Goal: Task Accomplishment & Management: Manage account settings

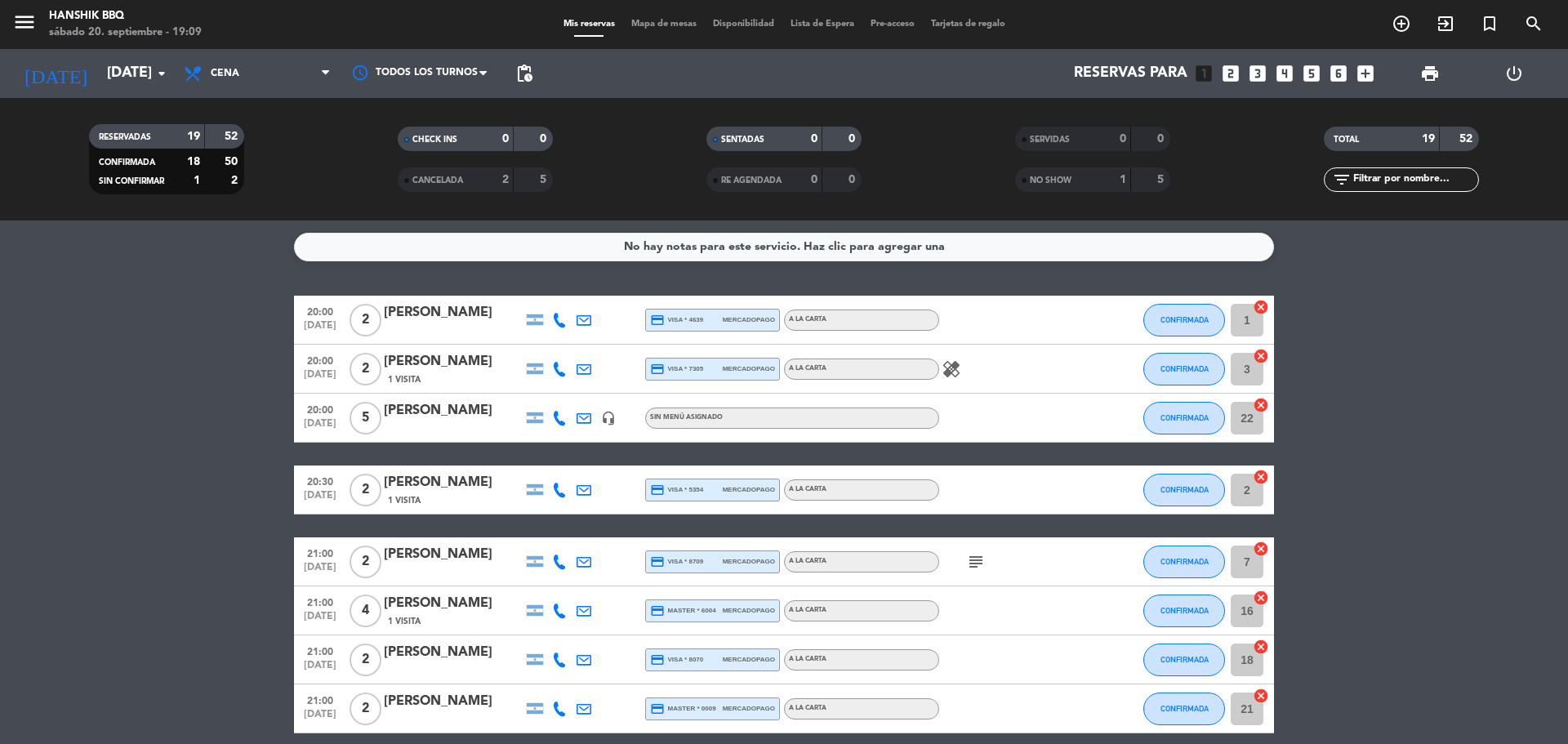
scroll to position [679, 0]
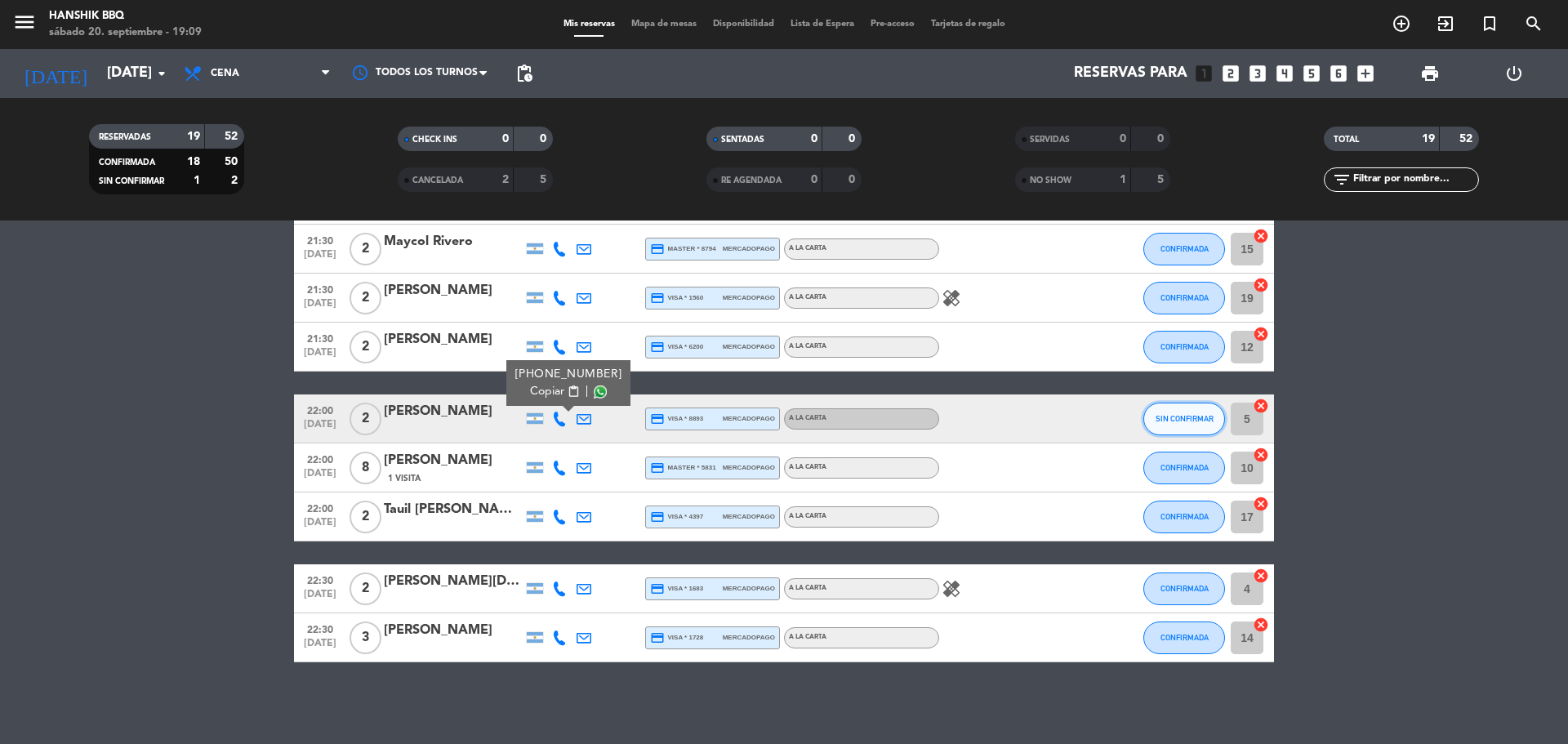
click at [1184, 433] on button "SIN CONFIRMAR" at bounding box center [1184, 419] width 82 height 33
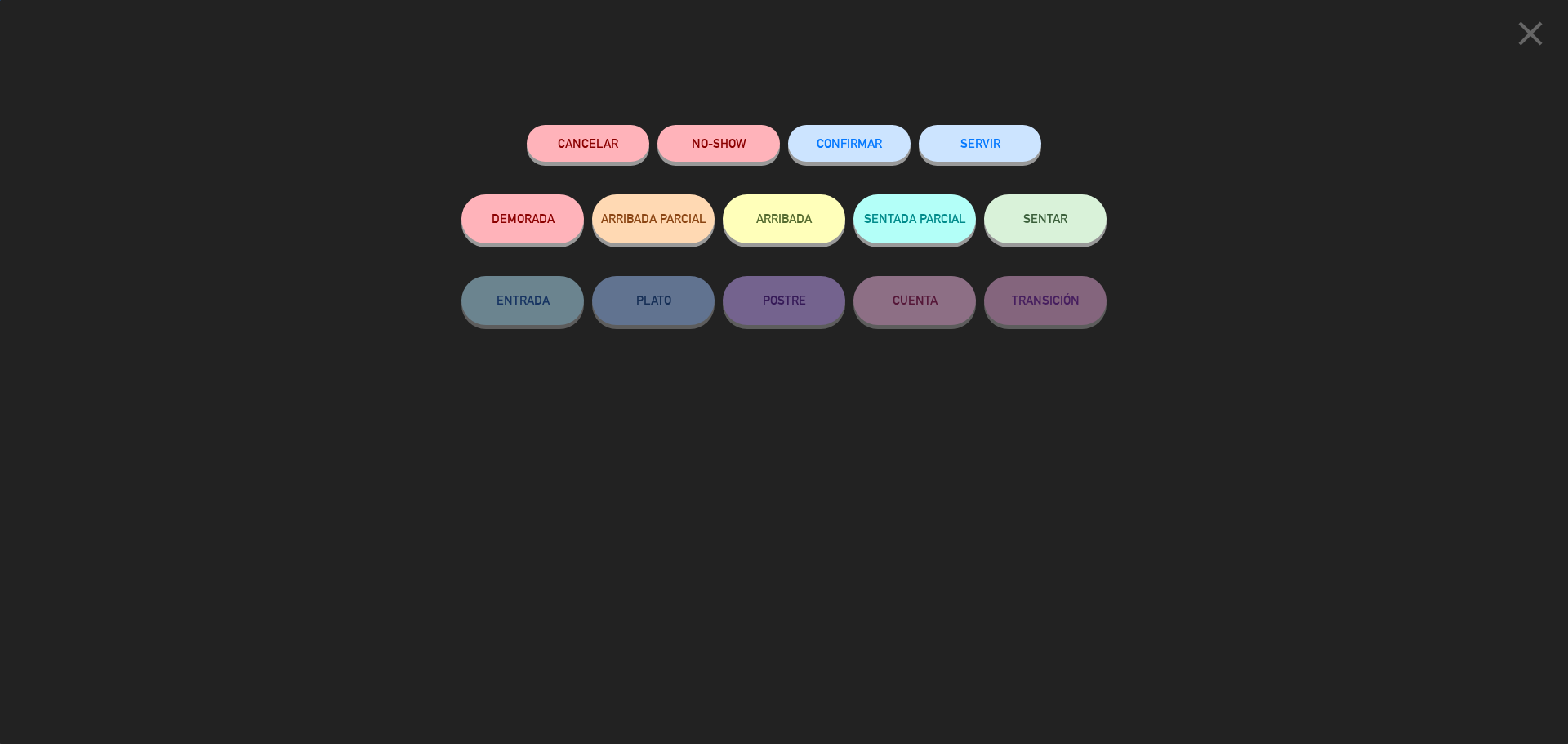
click at [825, 130] on button "CONFIRMAR" at bounding box center [849, 143] width 123 height 37
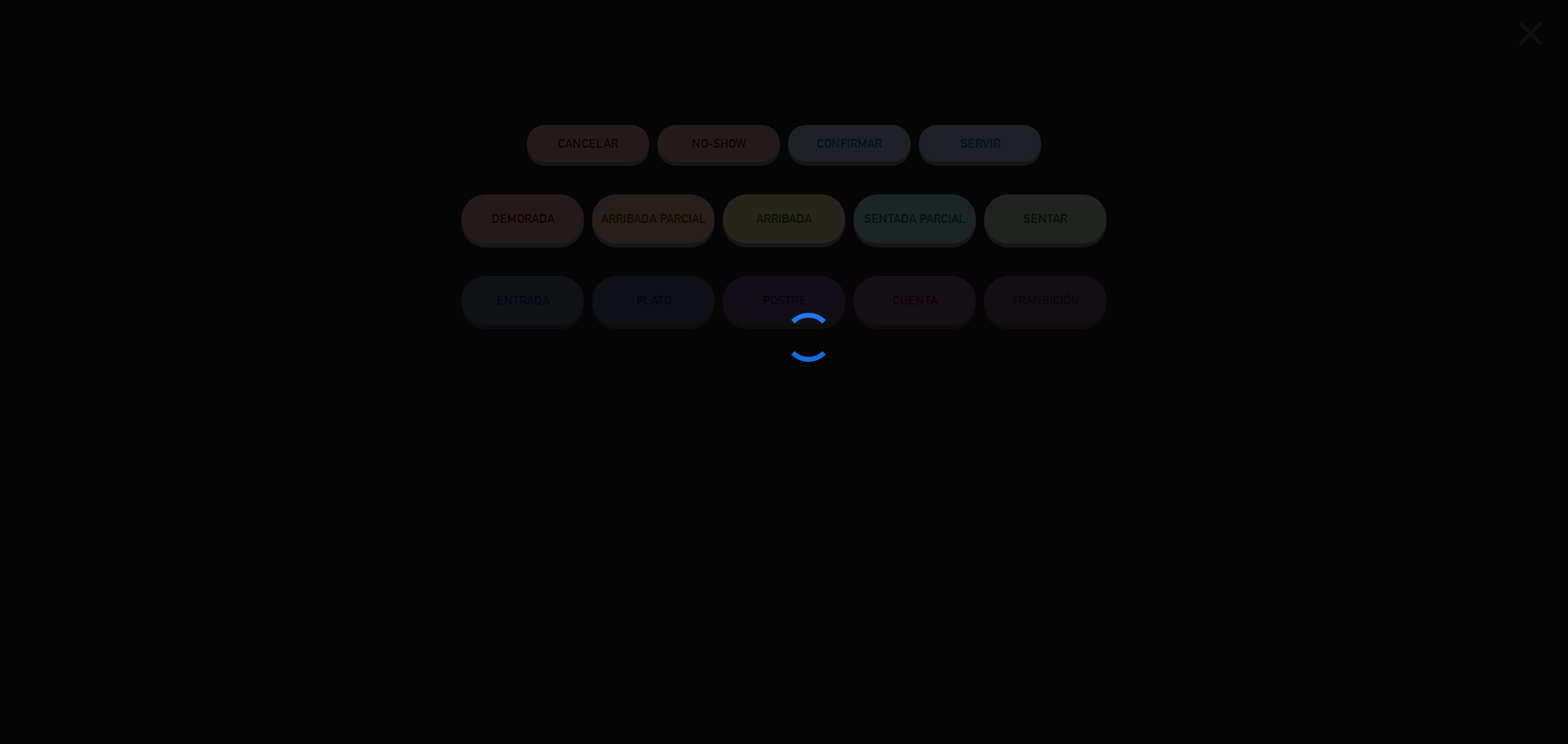
type input "4"
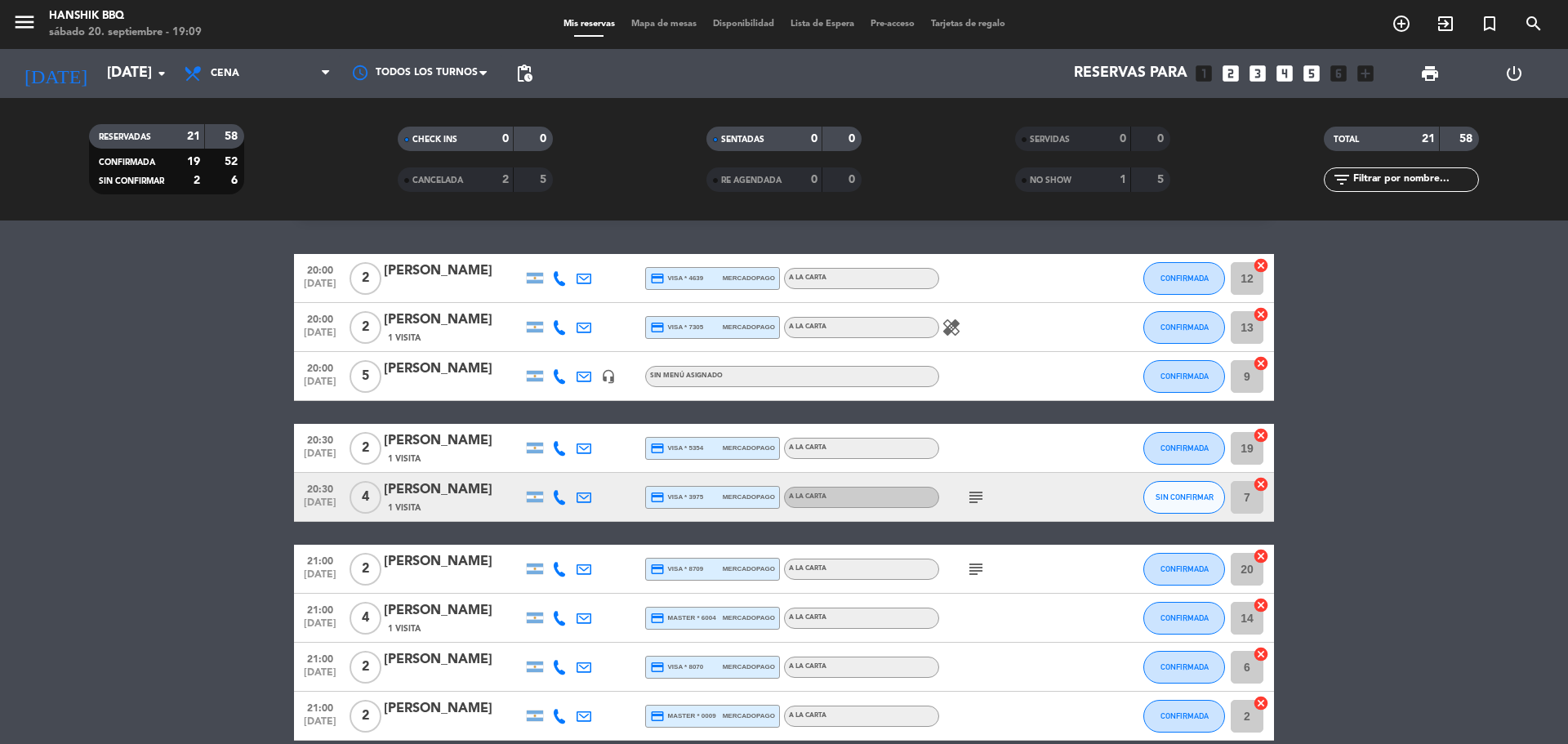
scroll to position [163, 0]
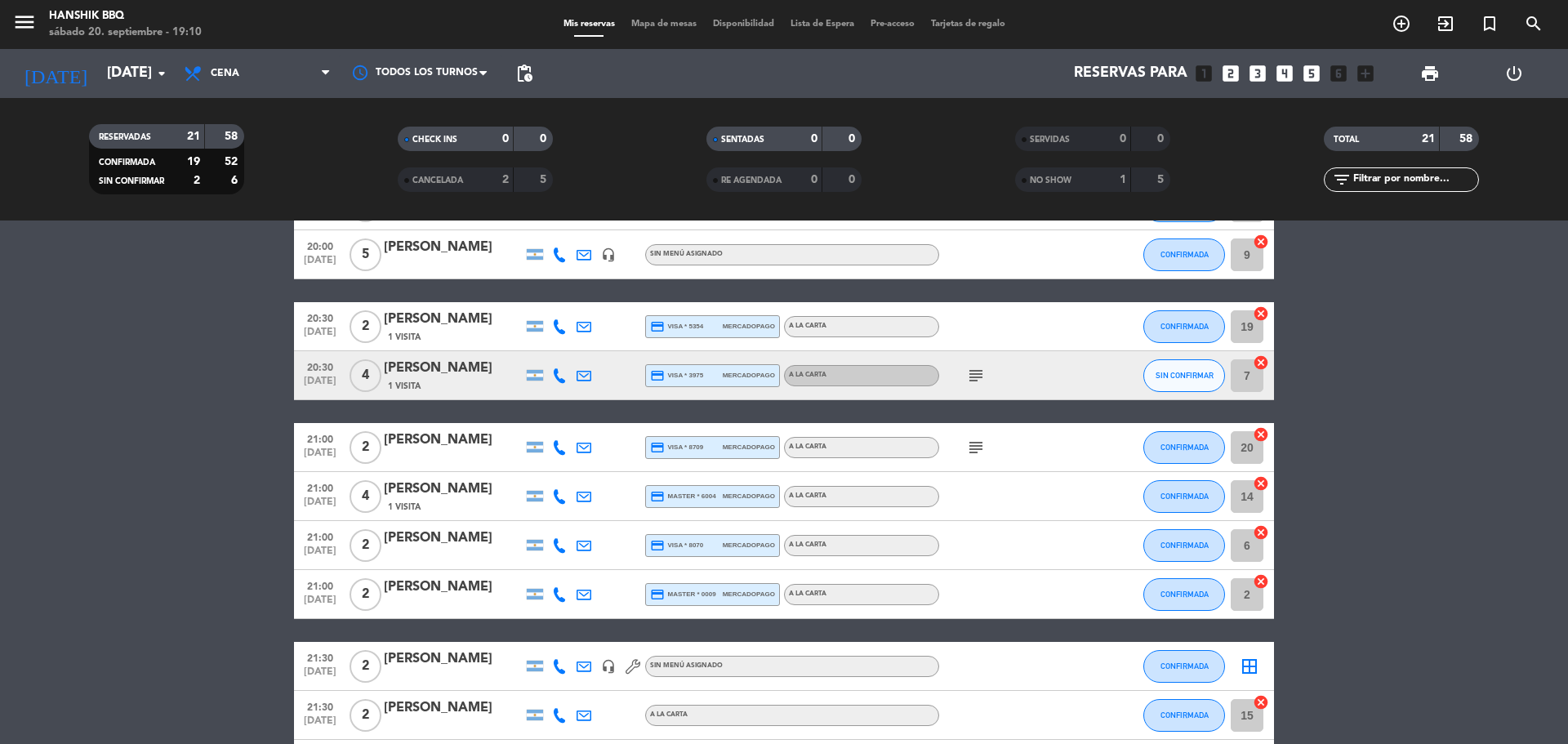
click at [0, 626] on bookings-row "20:00 [DATE] 2 [PERSON_NAME] credit_card visa * 4639 mercadopago A LA CARTA CON…" at bounding box center [784, 704] width 1568 height 1143
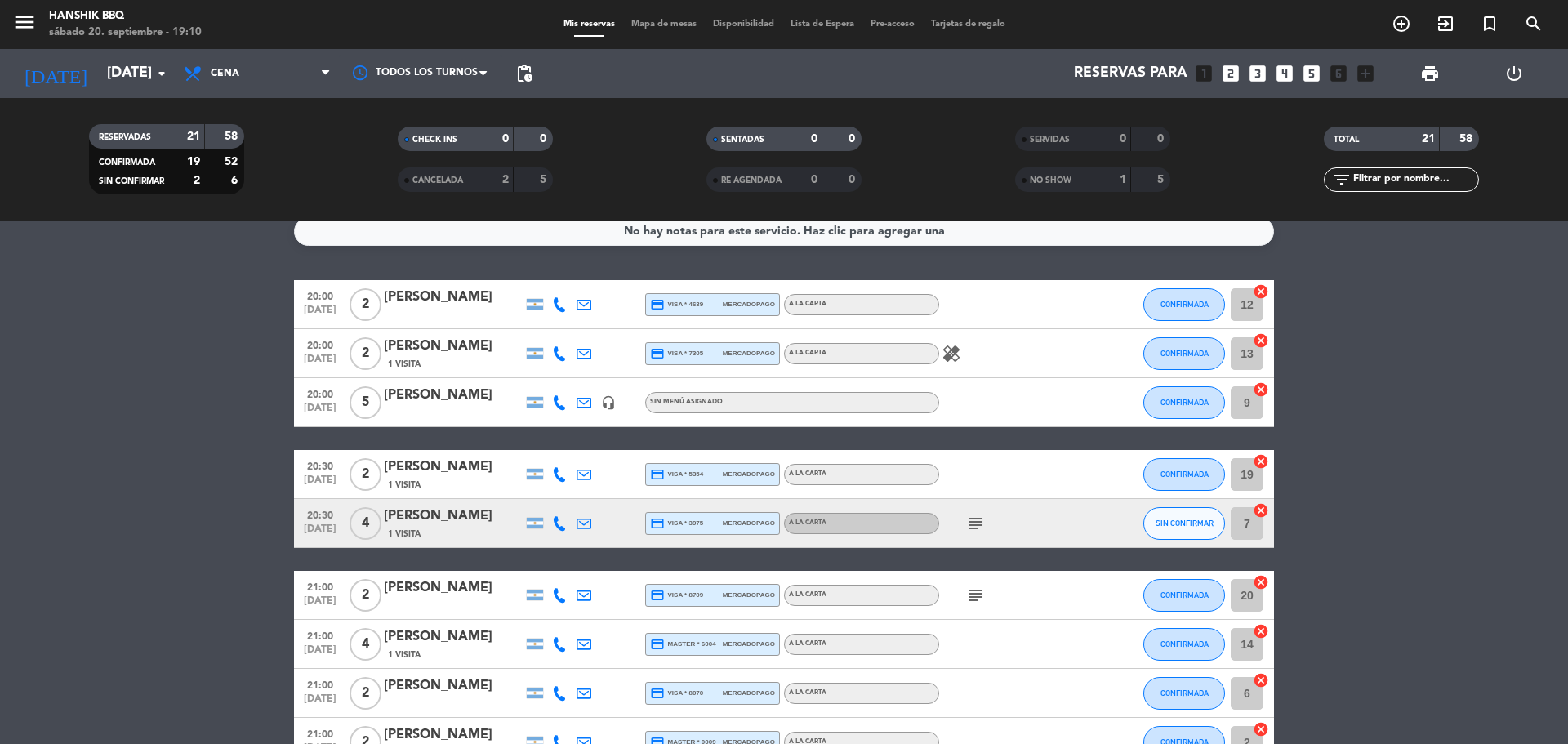
scroll to position [0, 0]
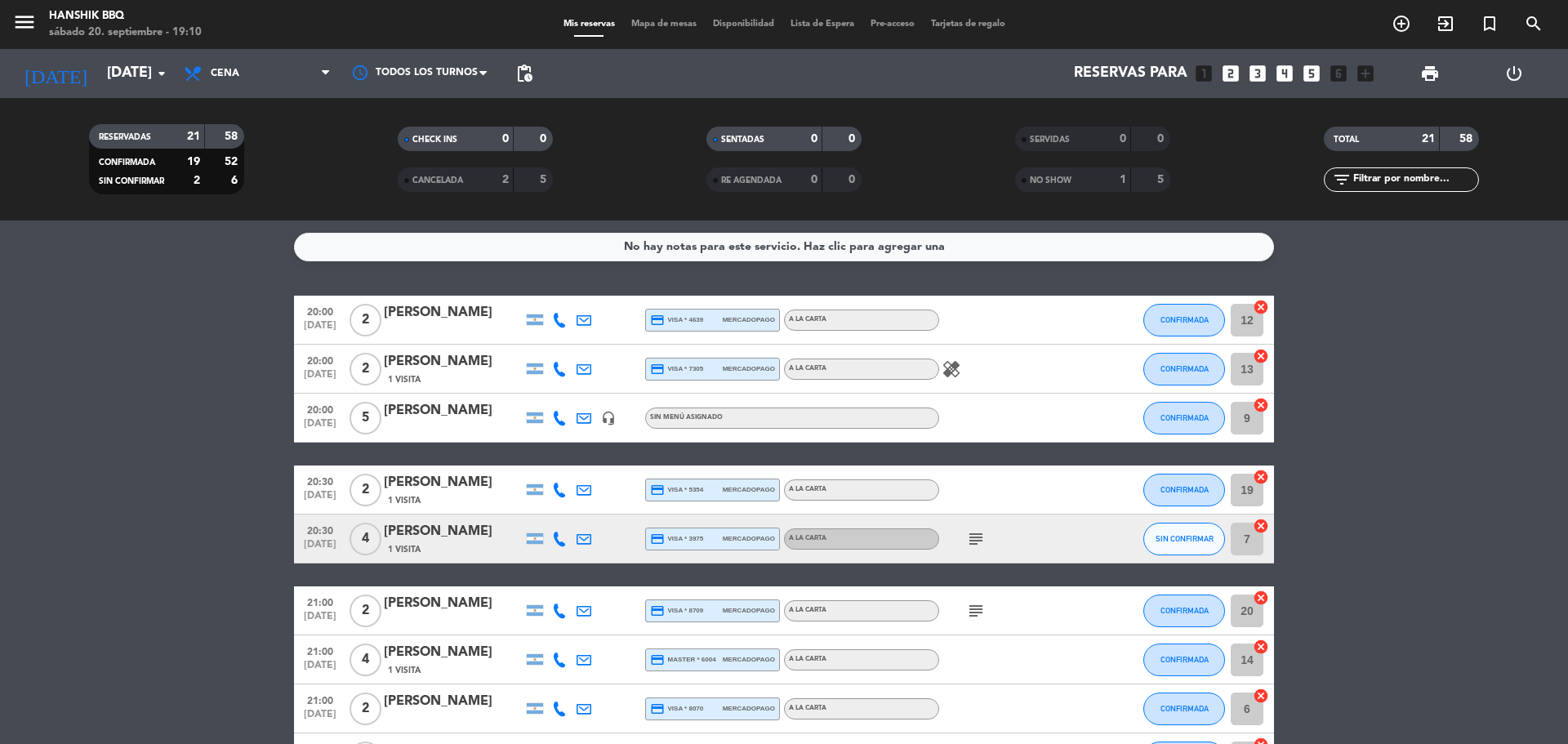
click at [566, 537] on div at bounding box center [560, 539] width 25 height 48
click at [566, 539] on icon at bounding box center [559, 539] width 15 height 15
click at [970, 537] on icon "subject" at bounding box center [976, 539] width 20 height 20
click at [554, 539] on icon at bounding box center [559, 539] width 15 height 15
click at [597, 511] on span at bounding box center [600, 511] width 13 height 13
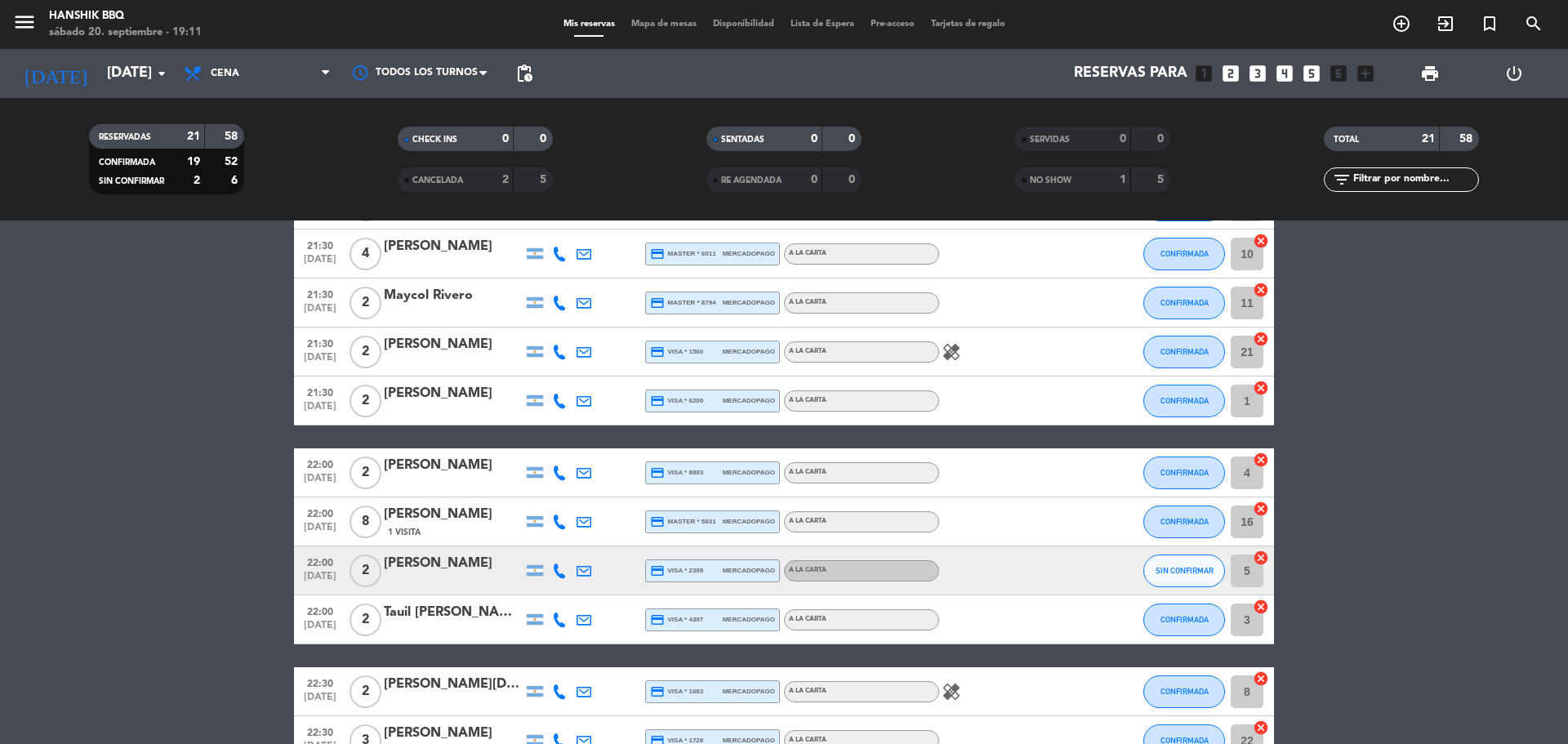
scroll to position [777, 0]
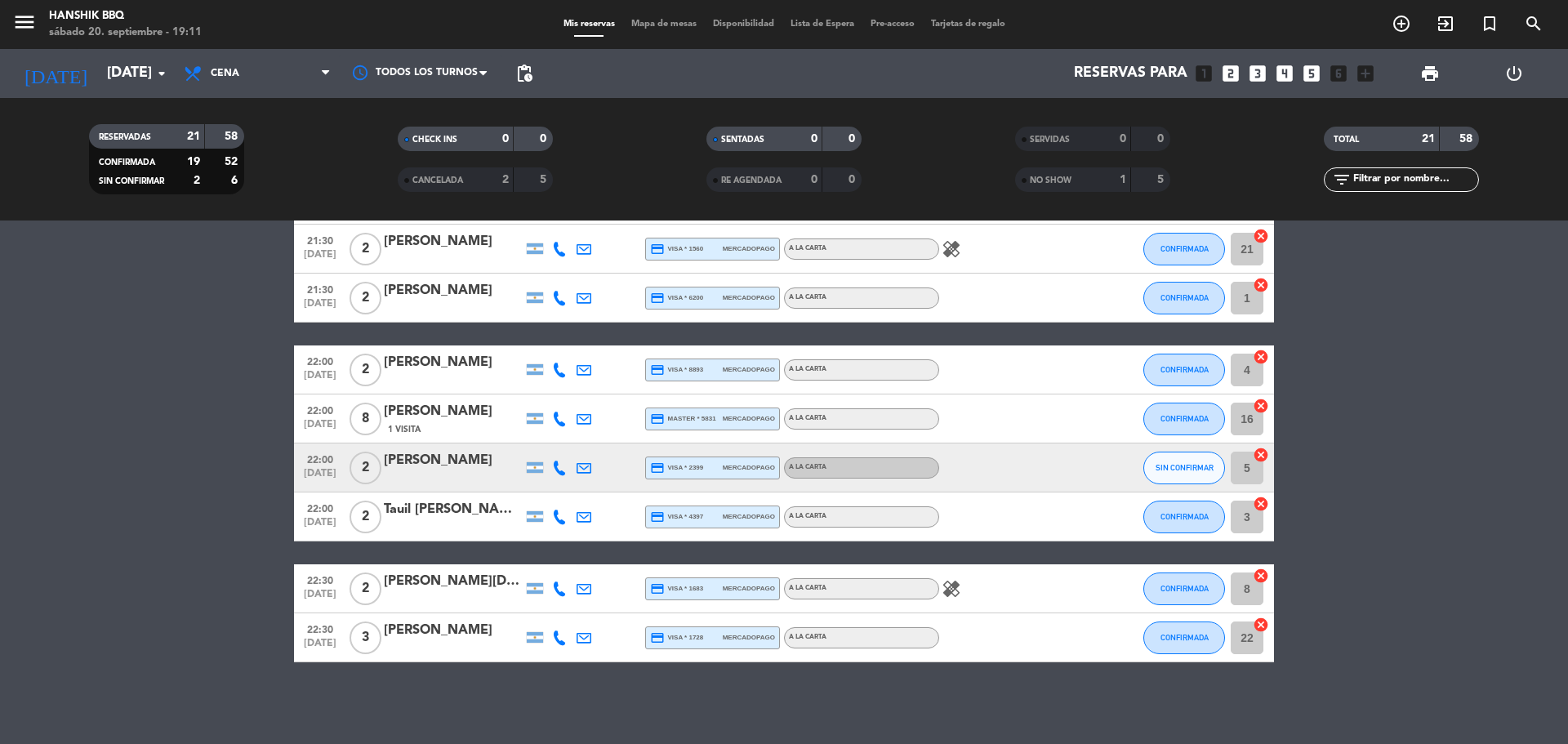
click at [563, 468] on icon at bounding box center [559, 468] width 15 height 15
click at [594, 440] on span at bounding box center [600, 440] width 13 height 13
click at [594, 445] on span at bounding box center [600, 440] width 13 height 13
click at [141, 577] on bookings-row "20:00 [DATE] 2 [PERSON_NAME] credit_card visa * 4639 mercadopago A LA CARTA CON…" at bounding box center [784, 90] width 1568 height 1143
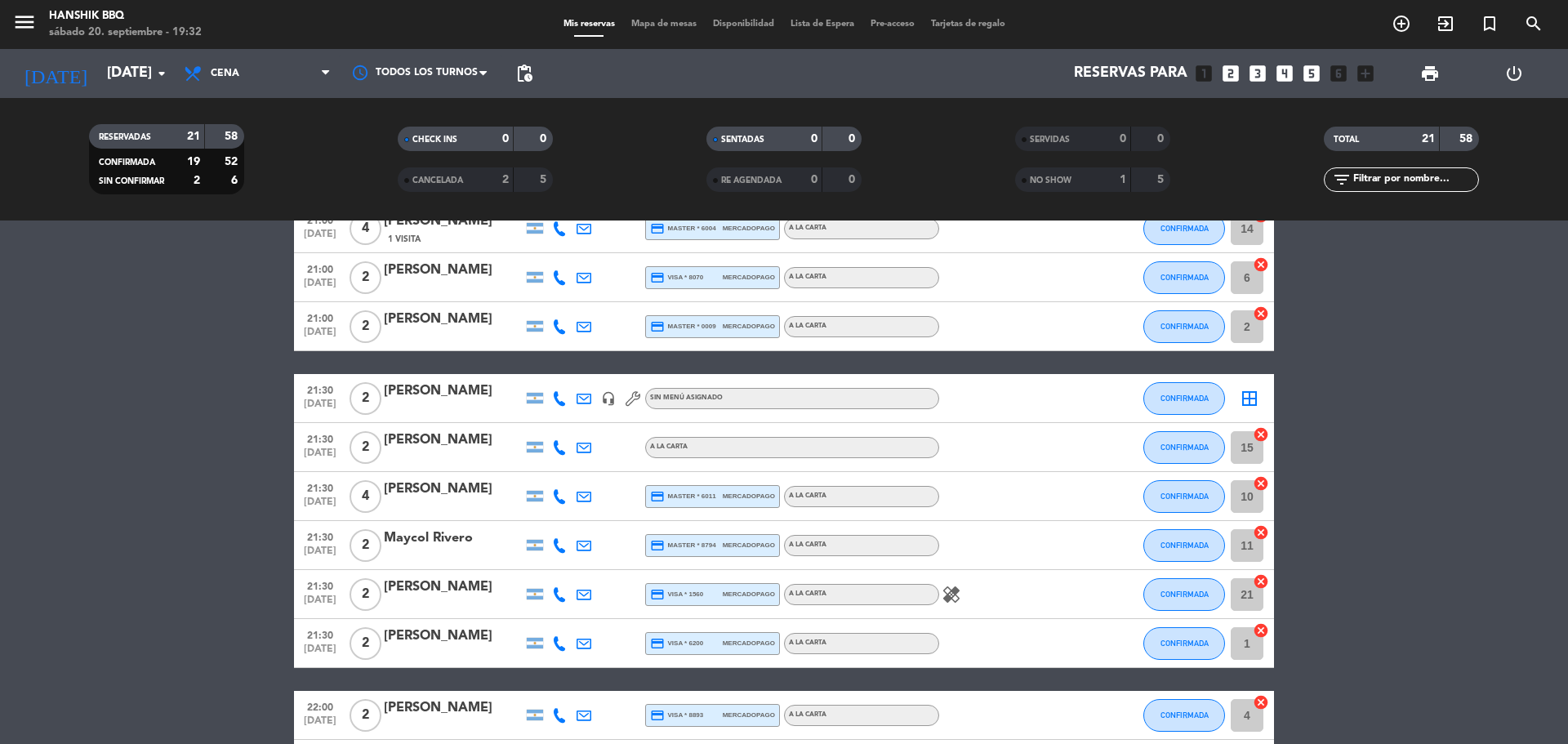
scroll to position [614, 0]
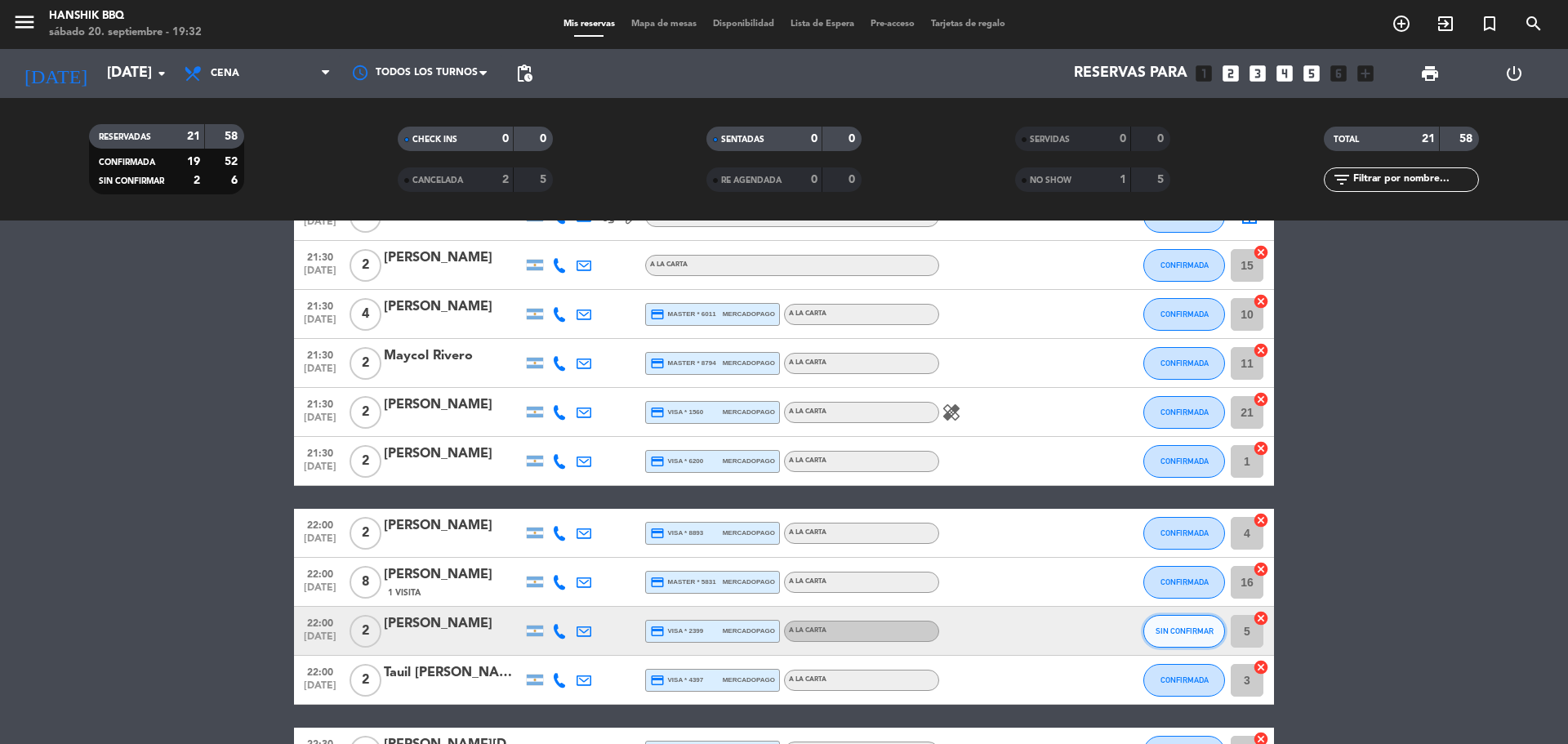
click at [1161, 634] on span "SIN CONFIRMAR" at bounding box center [1185, 631] width 58 height 9
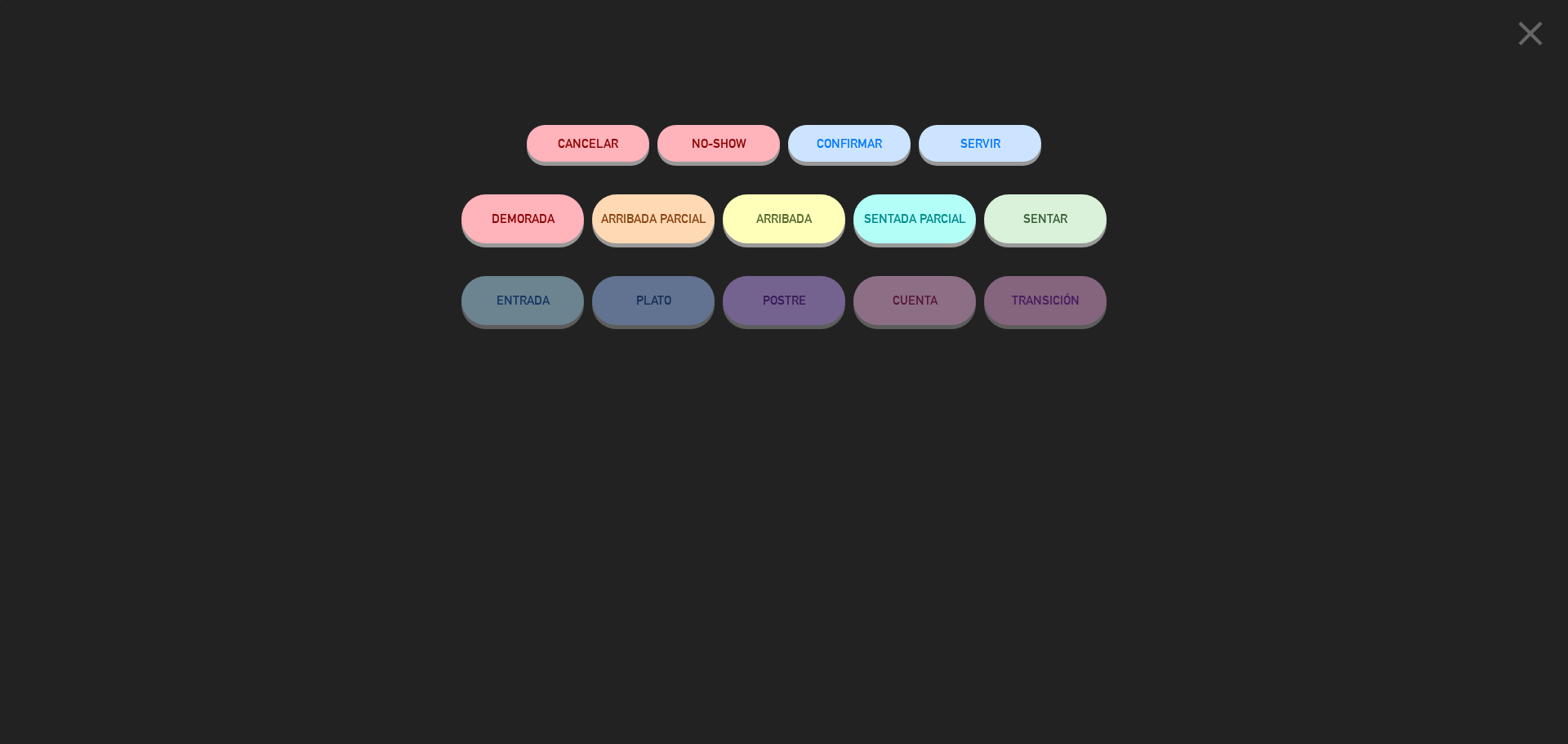
click at [869, 147] on span "CONFIRMAR" at bounding box center [850, 143] width 65 height 14
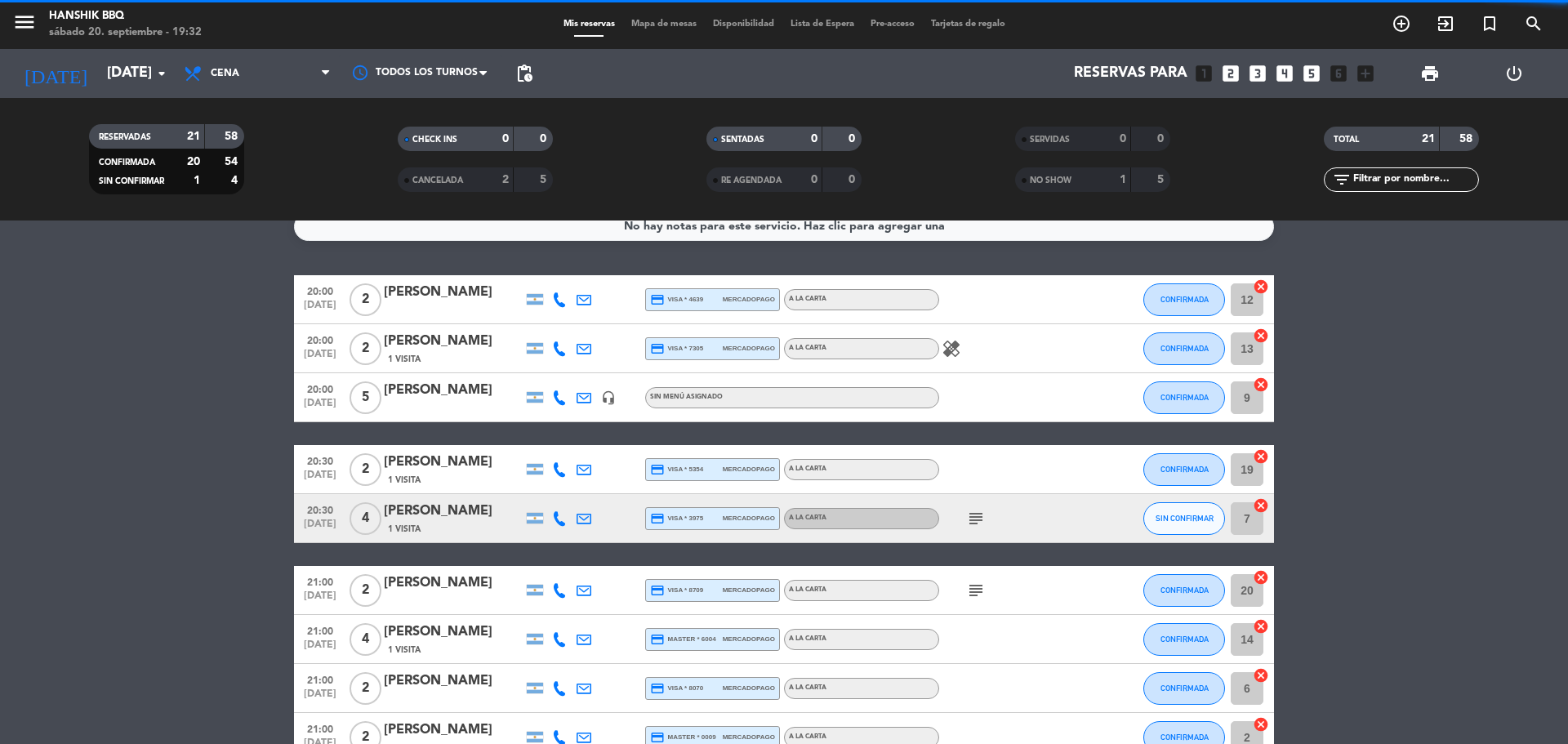
scroll to position [0, 0]
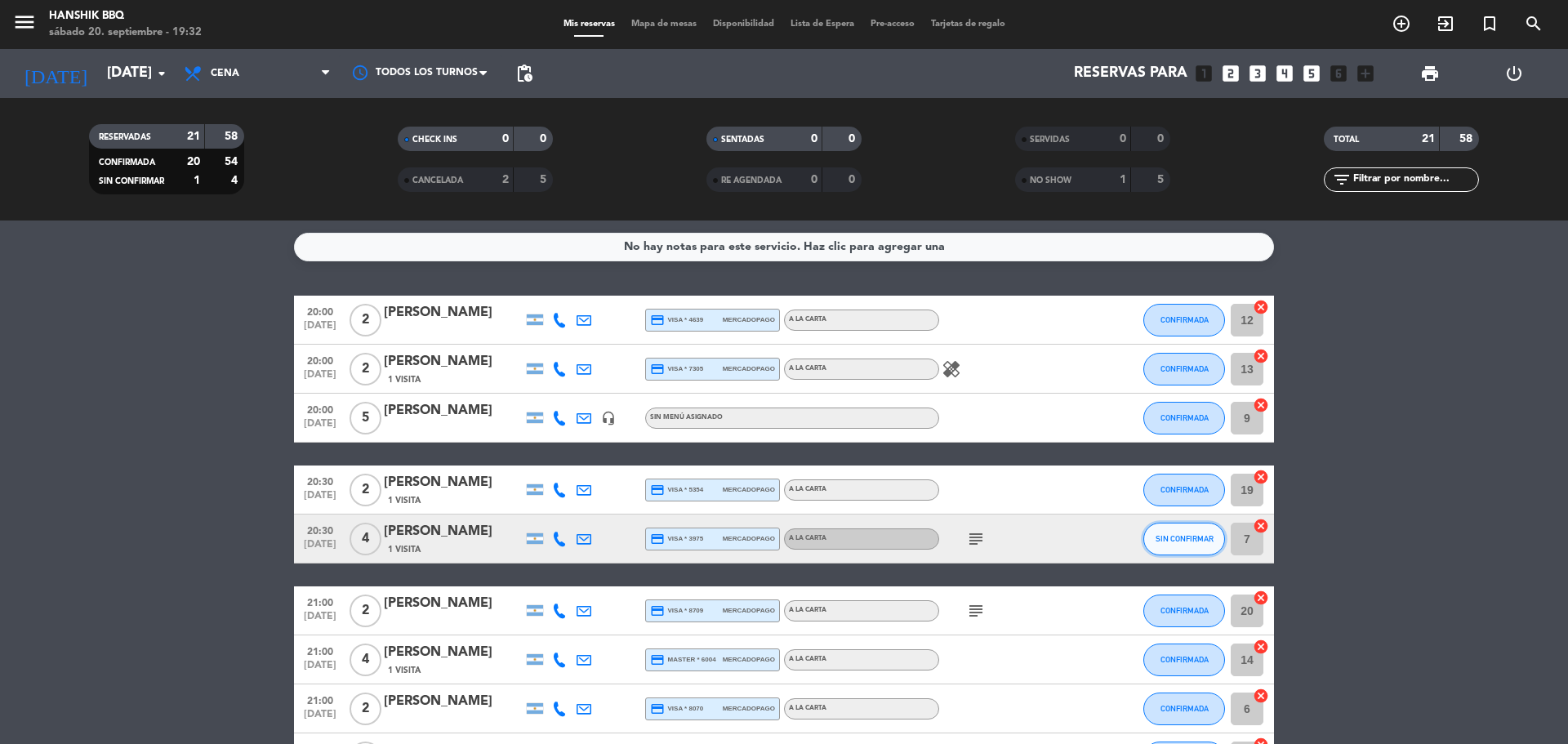
click at [1208, 544] on button "SIN CONFIRMAR" at bounding box center [1184, 539] width 82 height 33
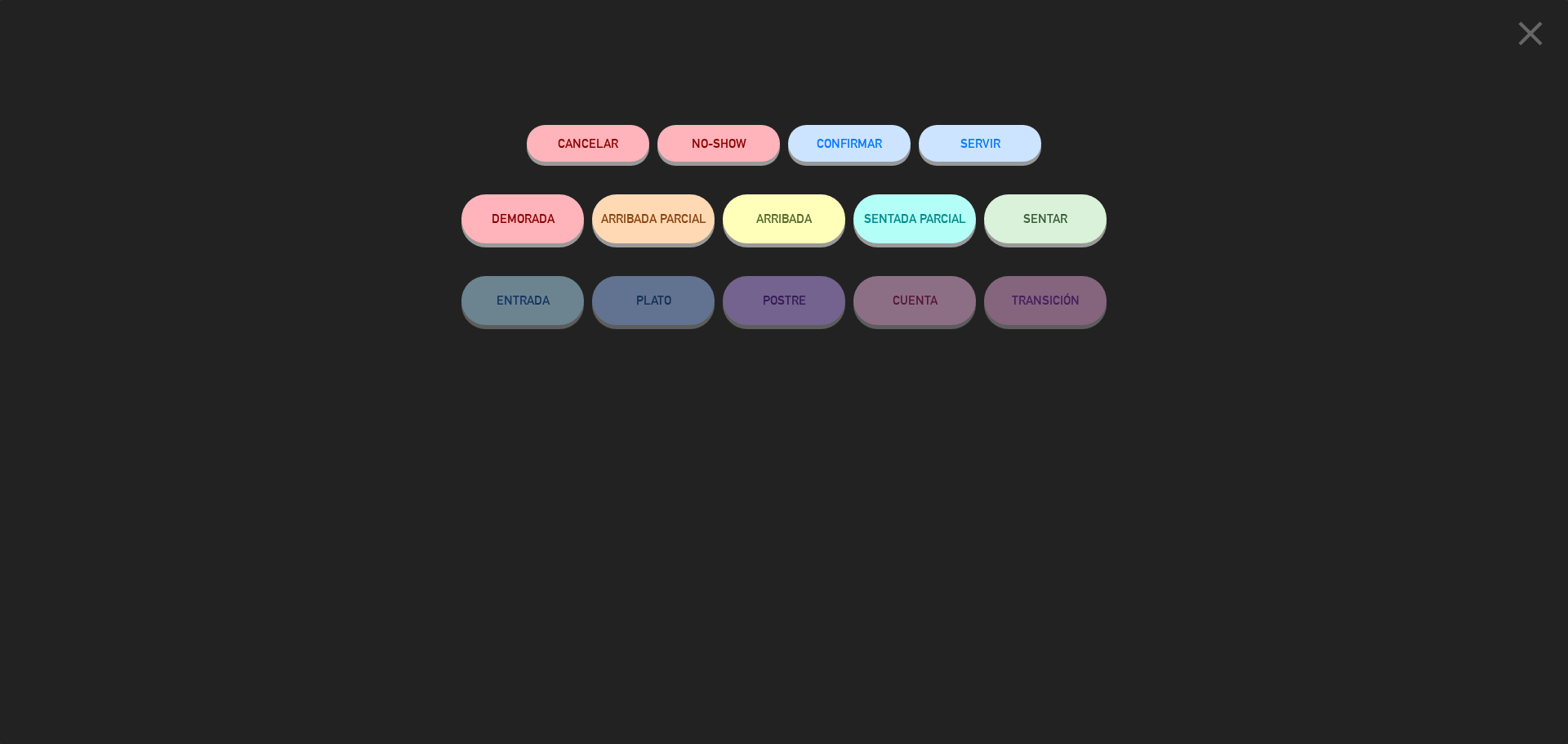
click at [875, 157] on button "CONFIRMAR" at bounding box center [849, 143] width 123 height 37
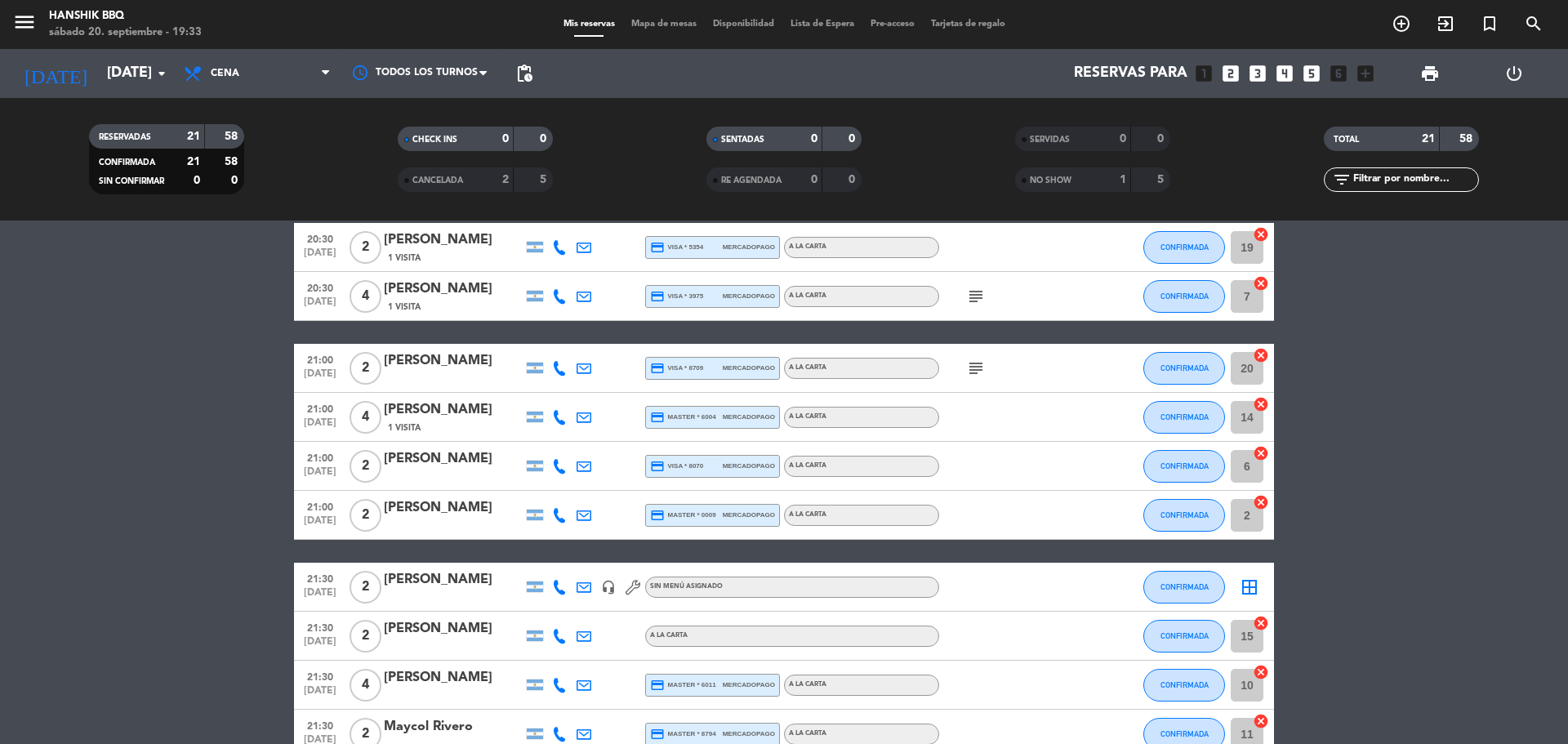
scroll to position [245, 0]
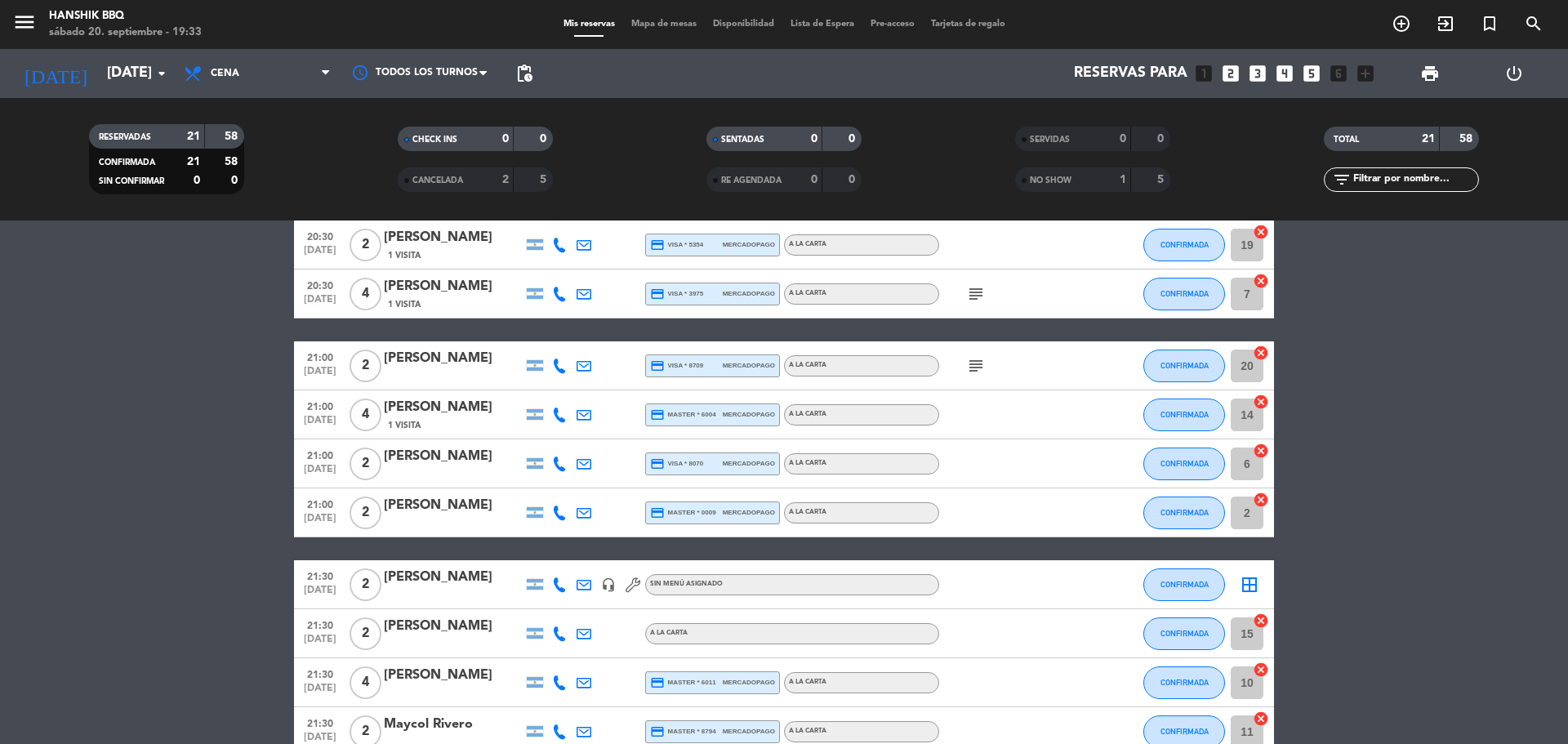
click at [60, 509] on bookings-row "20:00 [DATE] 2 [PERSON_NAME] credit_card visa * 4639 mercadopago A LA CARTA CON…" at bounding box center [784, 622] width 1568 height 1143
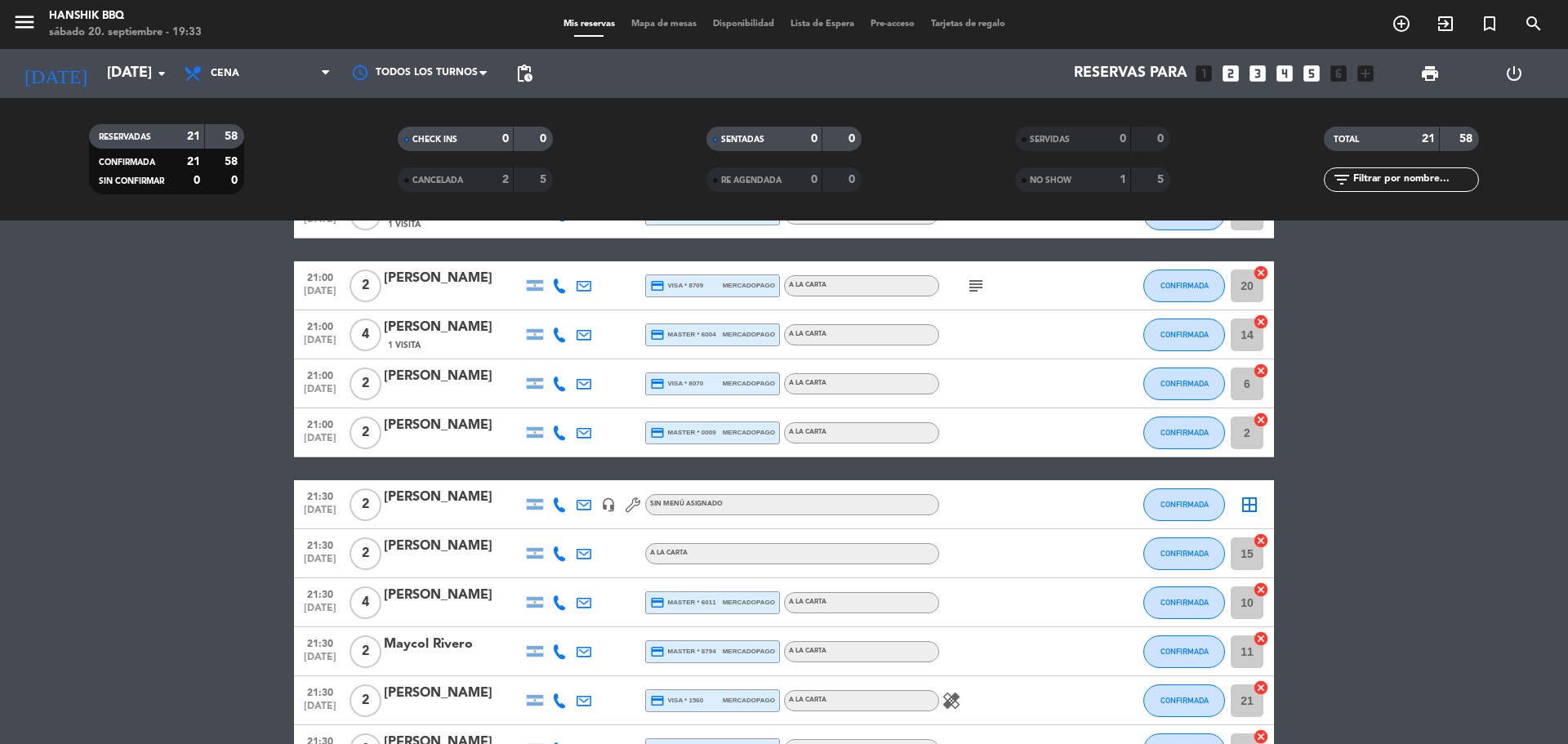
scroll to position [327, 0]
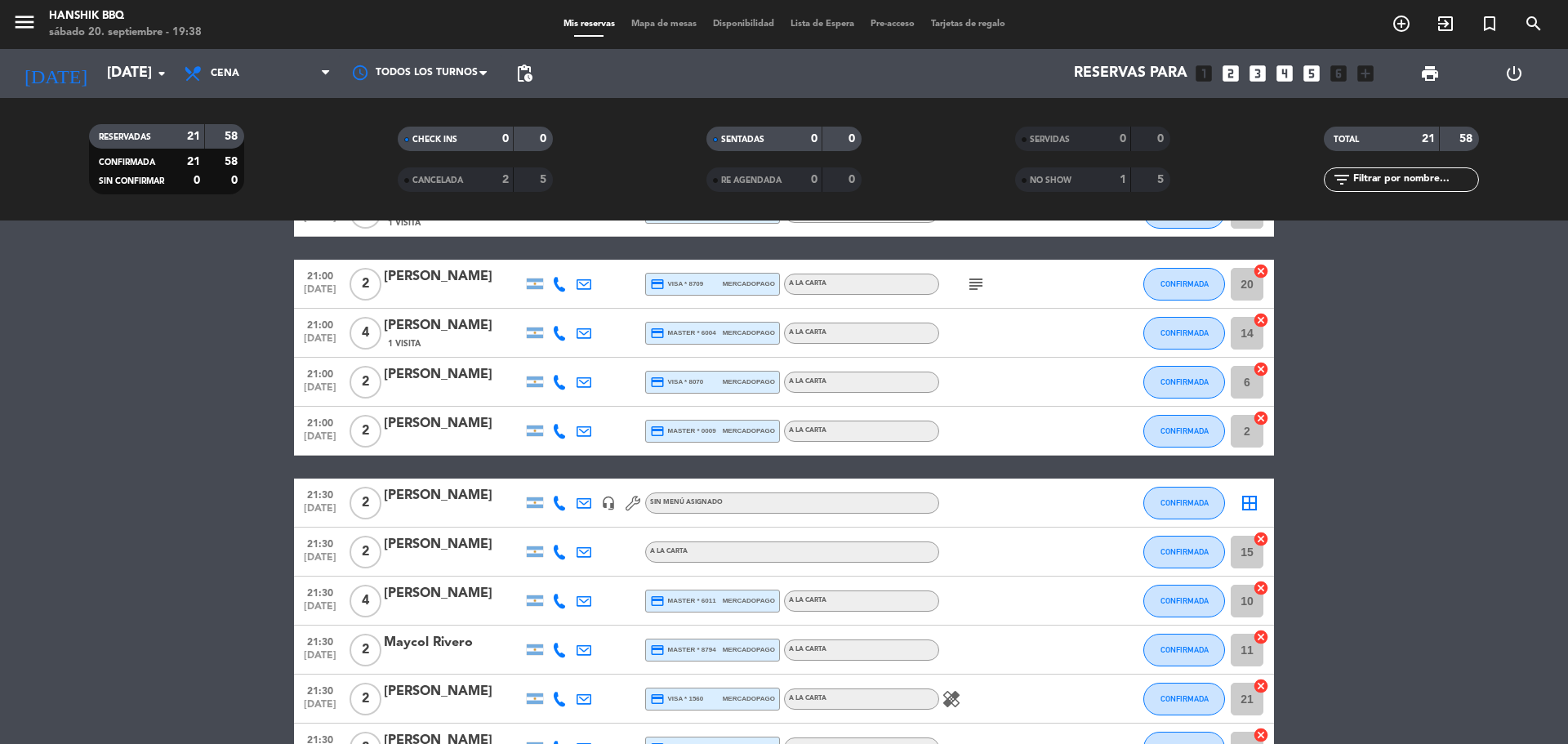
drag, startPoint x: 279, startPoint y: 427, endPoint x: 264, endPoint y: 425, distance: 15.1
click at [266, 425] on bookings-row "20:00 [DATE] 2 [PERSON_NAME] credit_card visa * 4639 mercadopago A LA CARTA CON…" at bounding box center [784, 541] width 1568 height 1143
click at [113, 85] on input "[DATE]" at bounding box center [193, 74] width 190 height 33
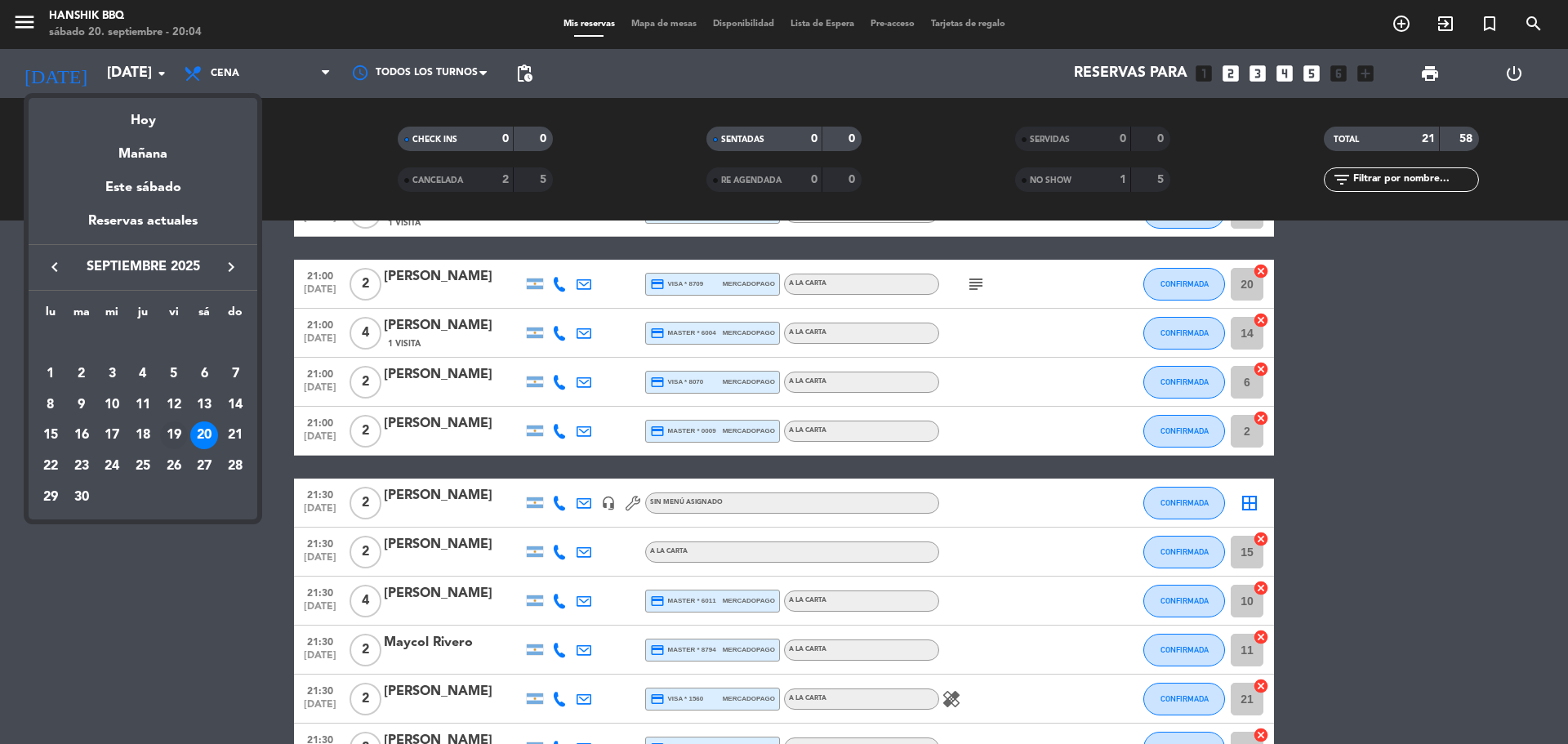
click at [170, 431] on div "19" at bounding box center [174, 435] width 27 height 27
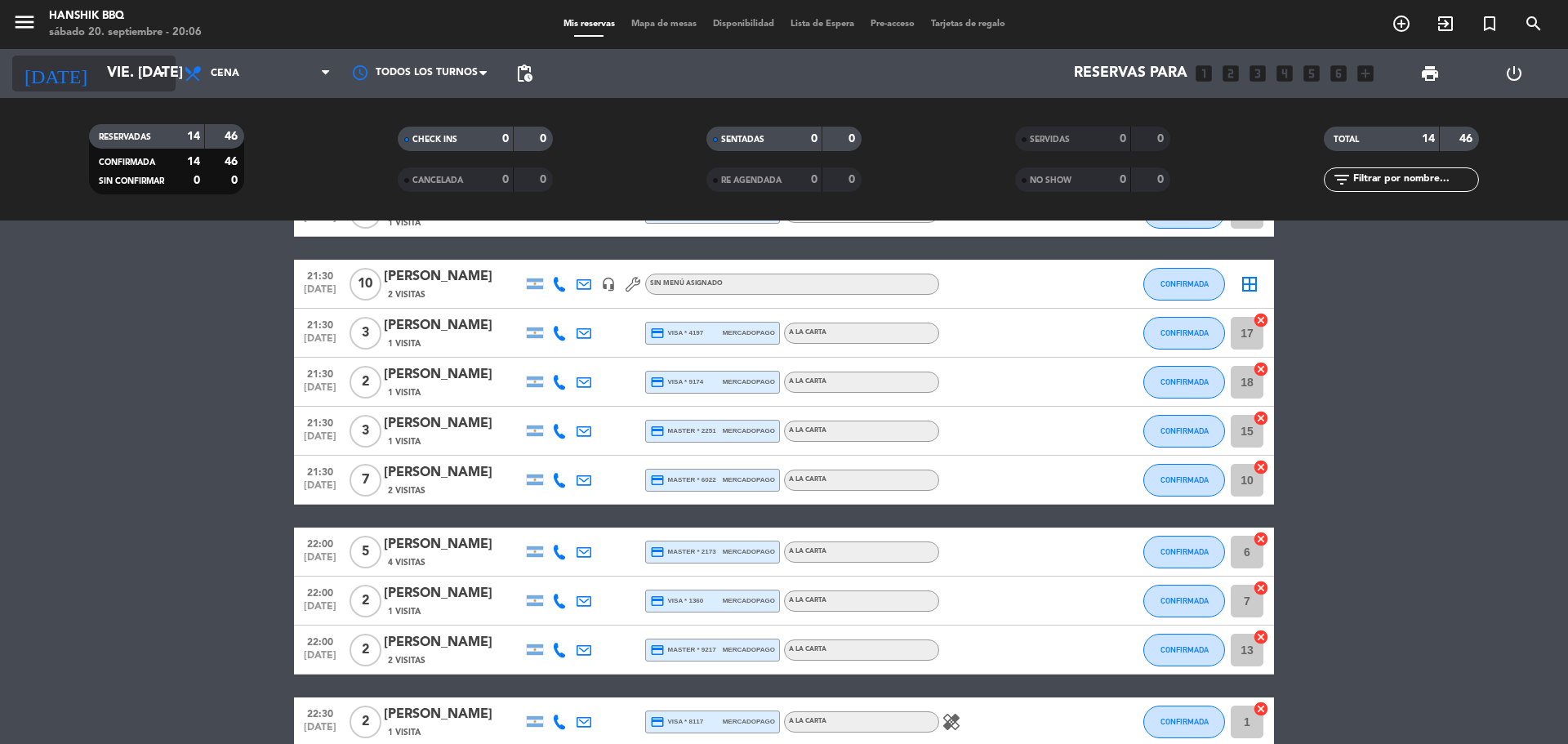
click at [131, 82] on input "vie. [DATE]" at bounding box center [193, 74] width 190 height 33
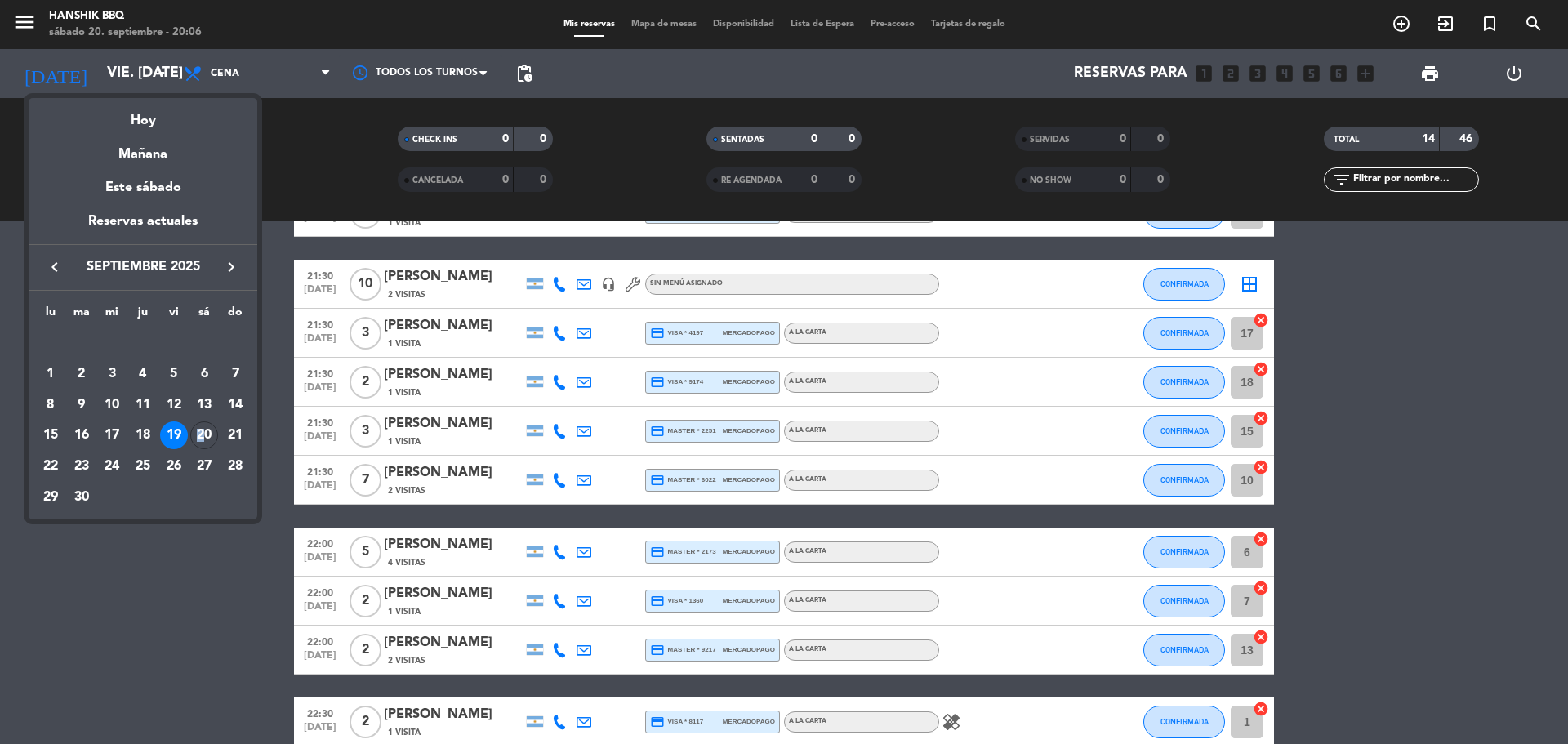
drag, startPoint x: 200, startPoint y: 442, endPoint x: 214, endPoint y: 442, distance: 14.0
click at [203, 442] on div "20" at bounding box center [204, 435] width 27 height 27
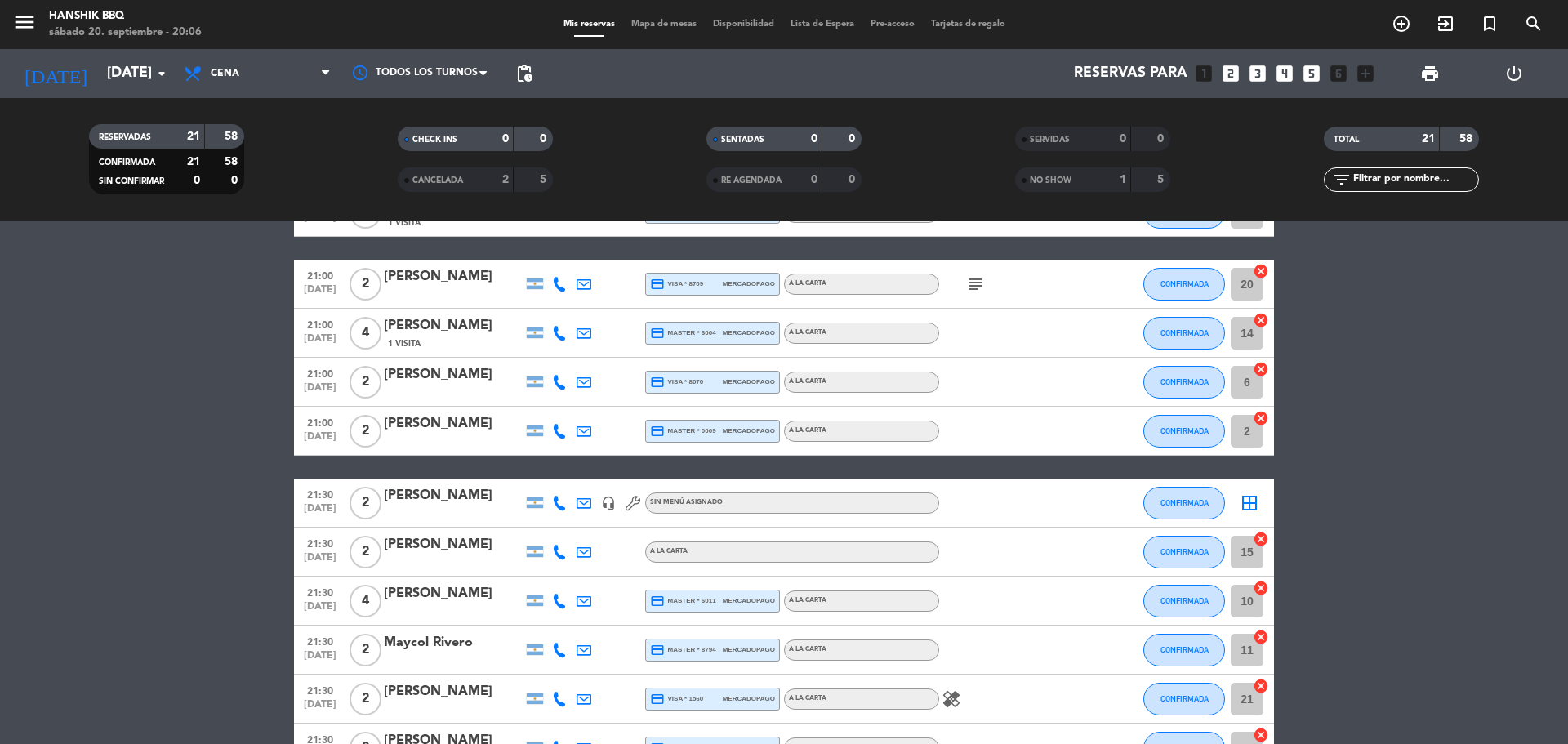
drag, startPoint x: 83, startPoint y: 86, endPoint x: 91, endPoint y: 119, distance: 34.0
click at [85, 93] on div "[DATE] [DATE] arrow_drop_down" at bounding box center [94, 73] width 163 height 49
click at [160, 82] on icon "arrow_drop_down" at bounding box center [161, 73] width 20 height 20
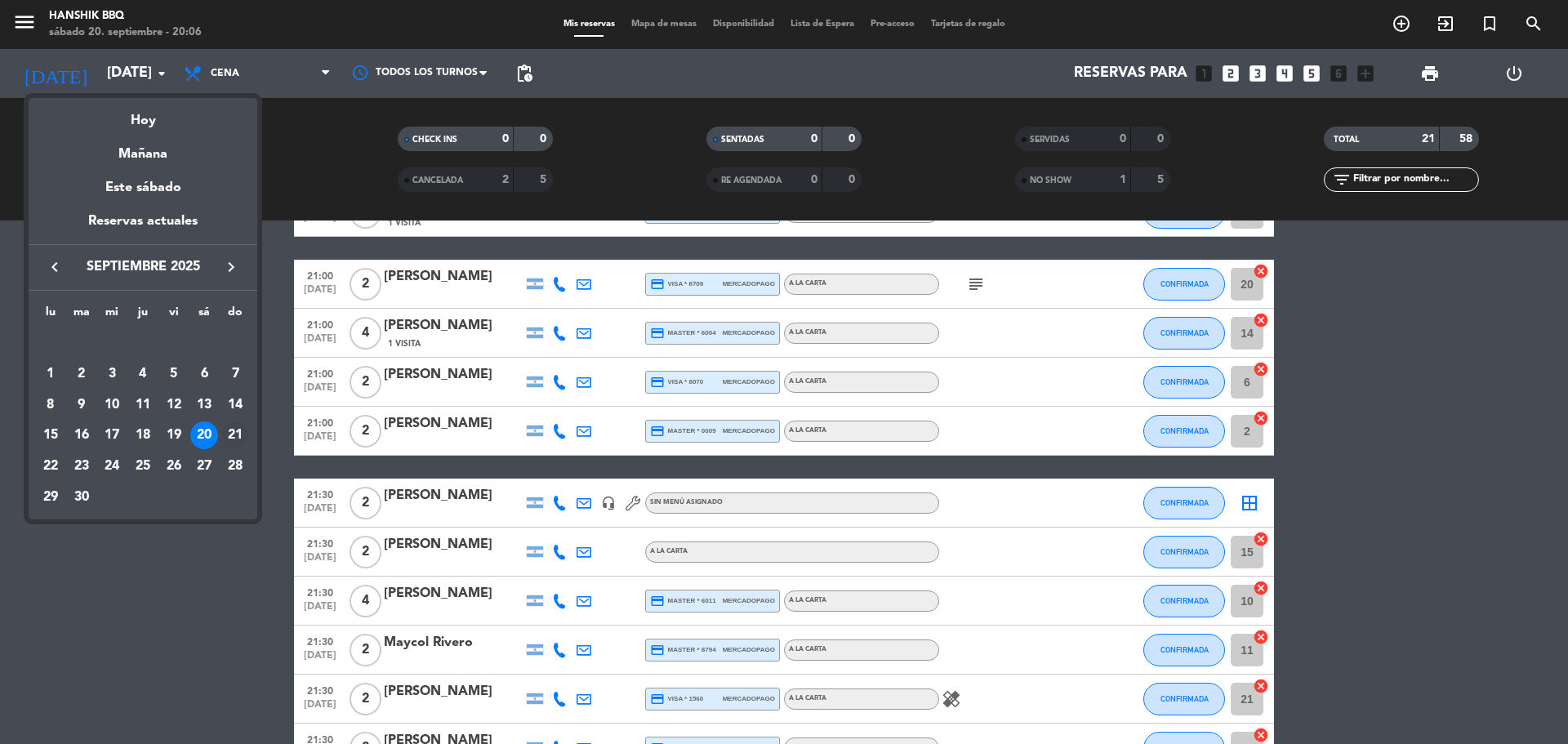
click at [236, 439] on div "21" at bounding box center [235, 435] width 27 height 27
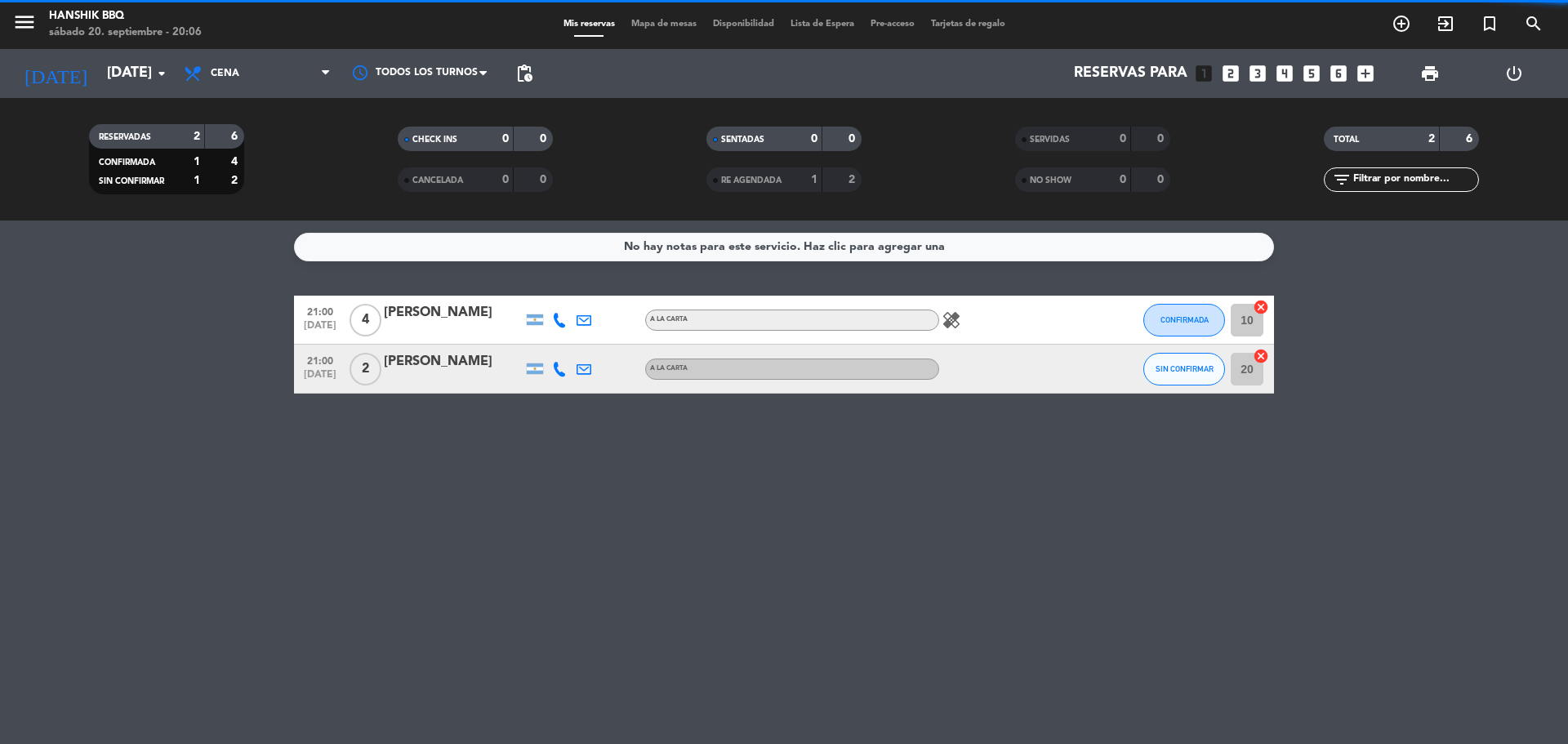
scroll to position [0, 0]
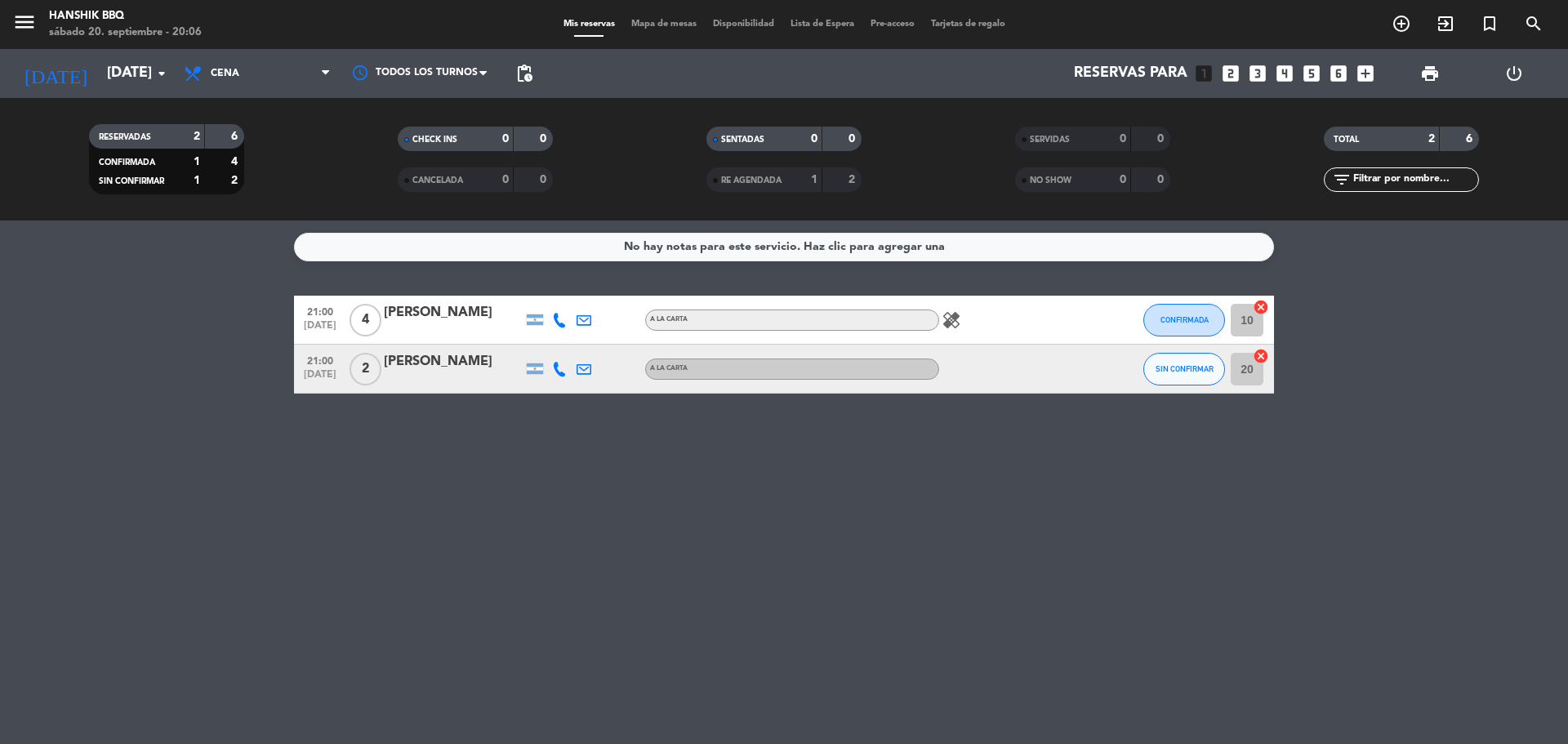
click at [564, 312] on icon at bounding box center [559, 319] width 15 height 15
click at [594, 287] on span at bounding box center [600, 293] width 13 height 13
click at [562, 370] on icon at bounding box center [559, 369] width 15 height 15
click at [594, 342] on span at bounding box center [600, 342] width 13 height 13
click at [1148, 376] on button "SIN CONFIRMAR" at bounding box center [1184, 369] width 82 height 33
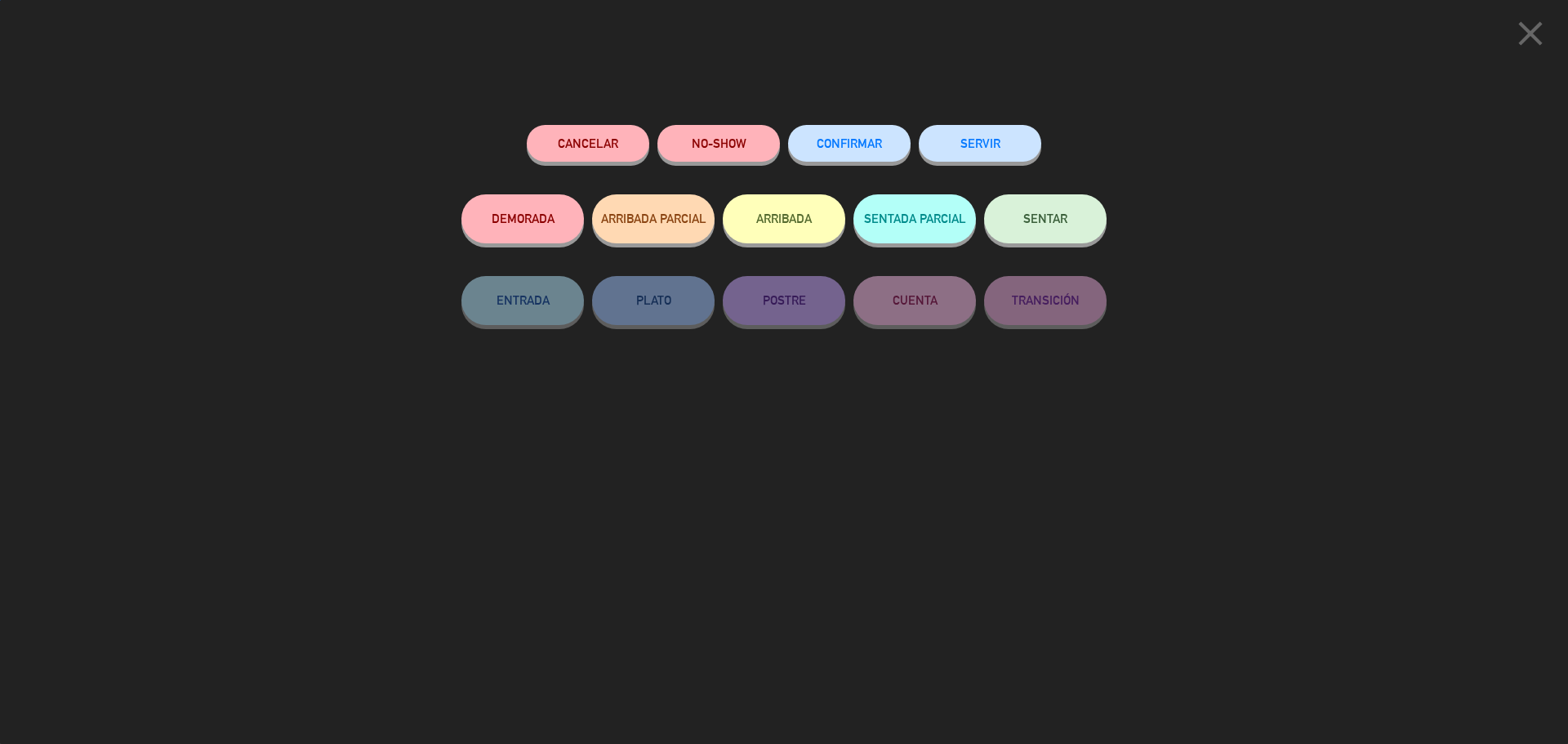
click at [819, 148] on span "CONFIRMAR" at bounding box center [850, 143] width 65 height 14
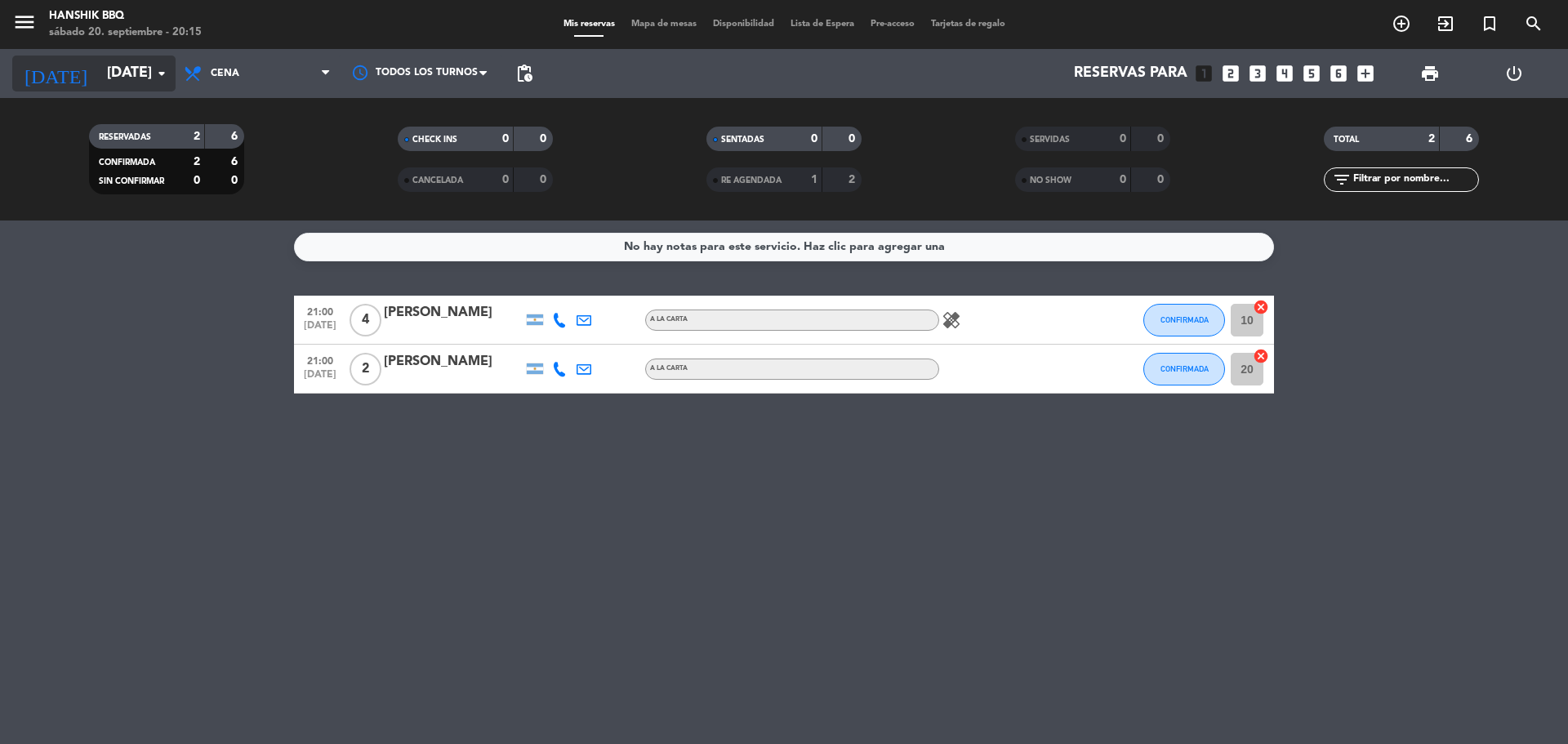
click at [128, 70] on input "[DATE]" at bounding box center [193, 74] width 190 height 33
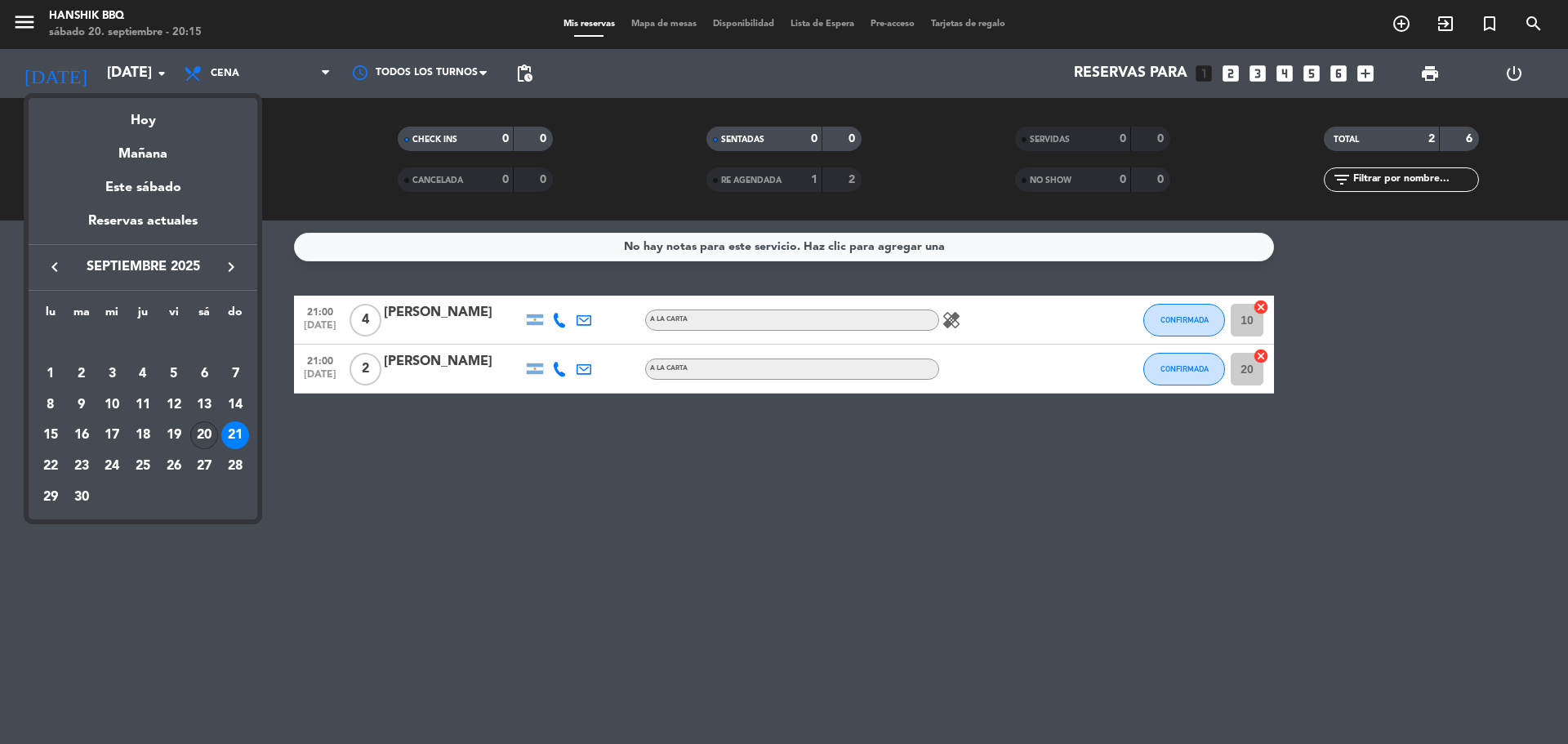
click at [201, 442] on div "20" at bounding box center [204, 435] width 27 height 27
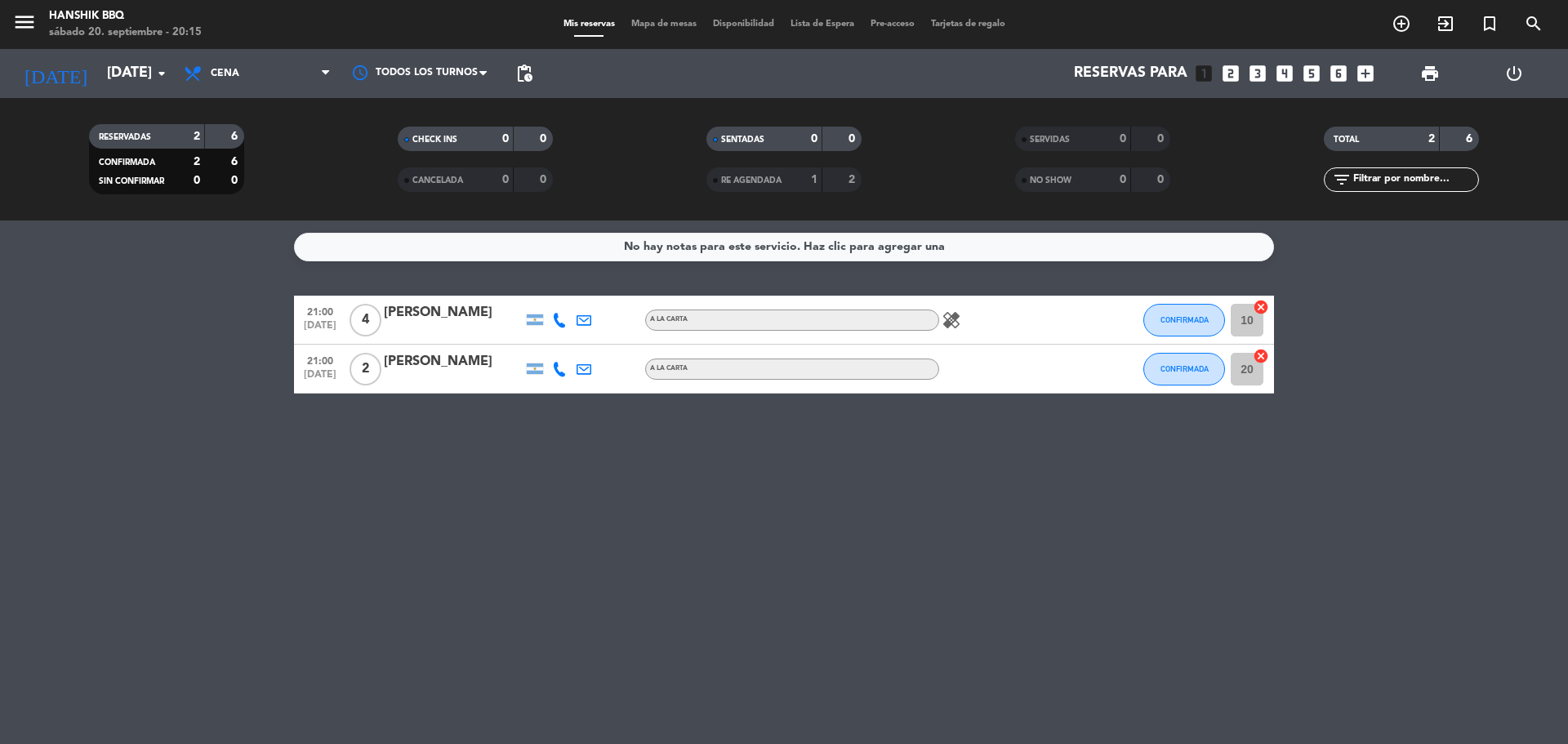
type input "[DATE]"
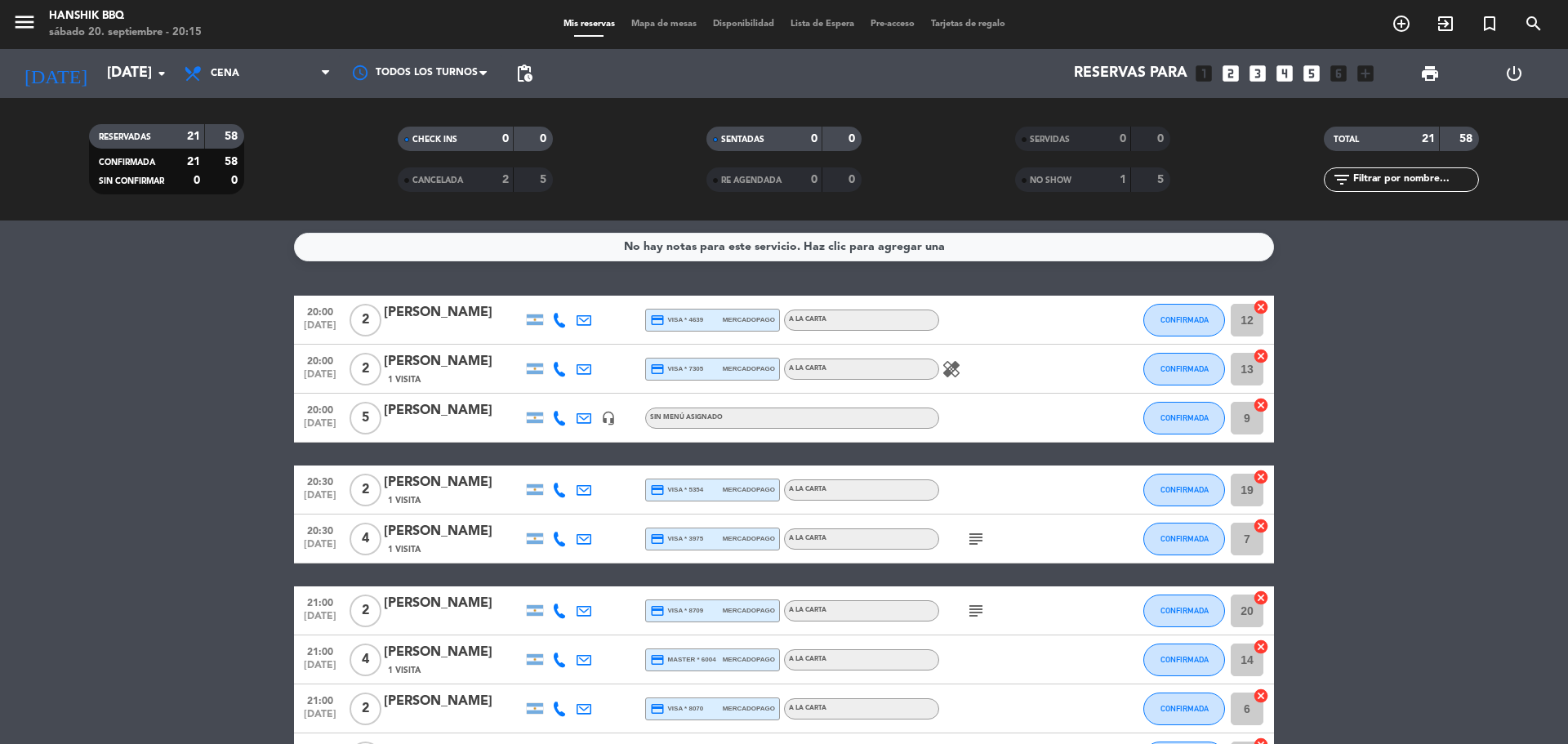
click at [557, 319] on icon at bounding box center [559, 319] width 15 height 15
click at [594, 297] on span at bounding box center [600, 293] width 13 height 13
drag, startPoint x: 159, startPoint y: 533, endPoint x: 157, endPoint y: 556, distance: 23.1
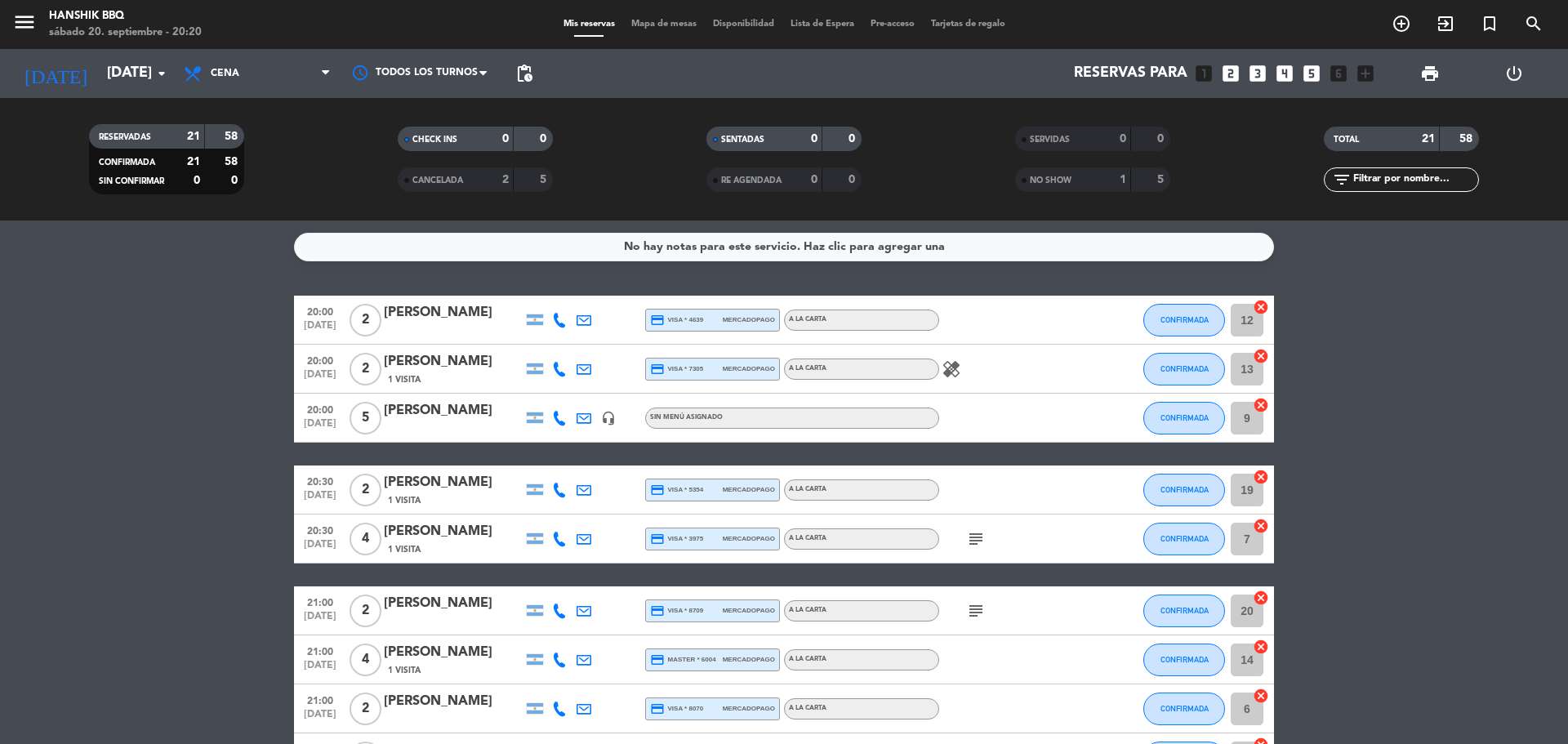
click at [1171, 333] on button "CONFIRMADA" at bounding box center [1184, 320] width 82 height 33
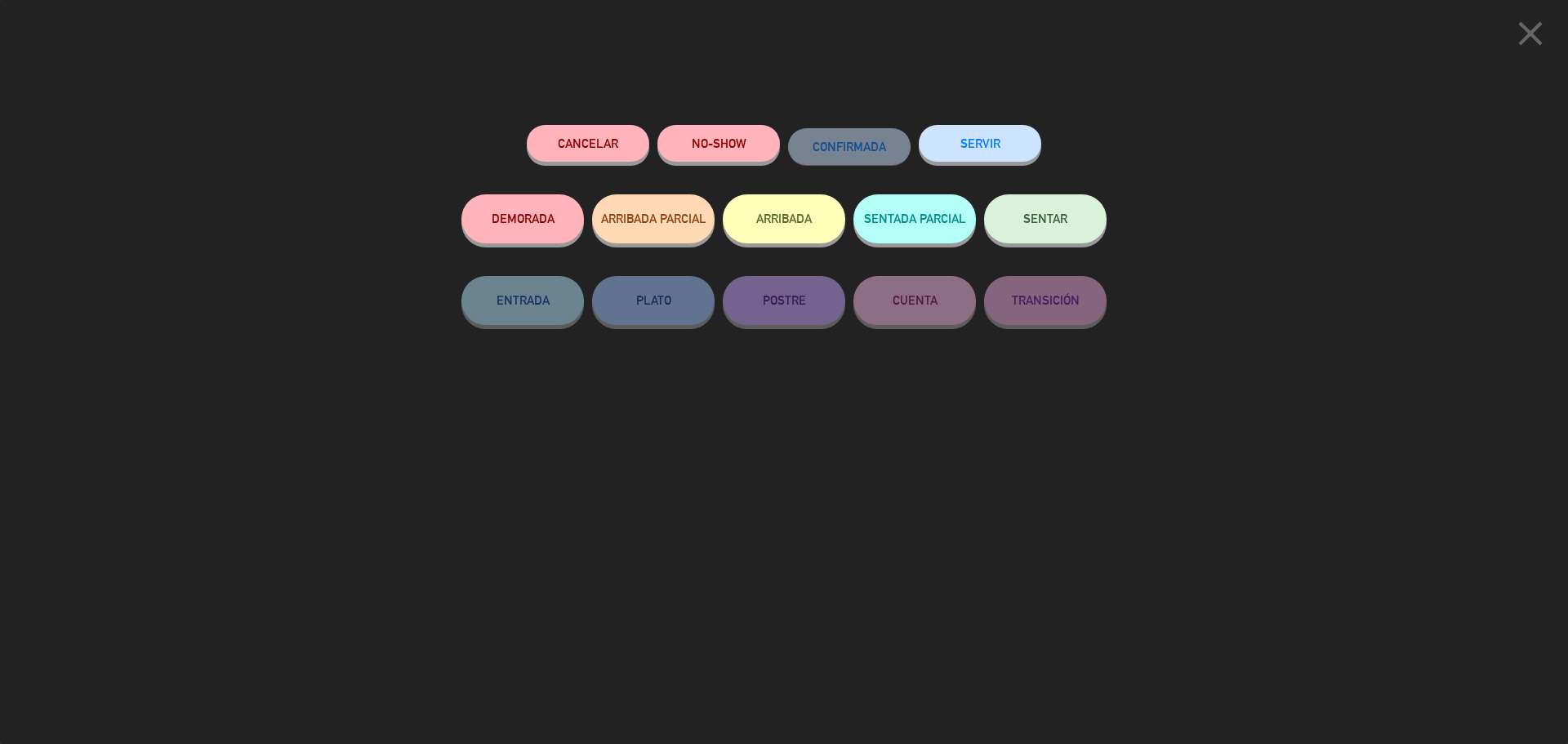
click at [711, 151] on button "NO-SHOW" at bounding box center [718, 143] width 123 height 37
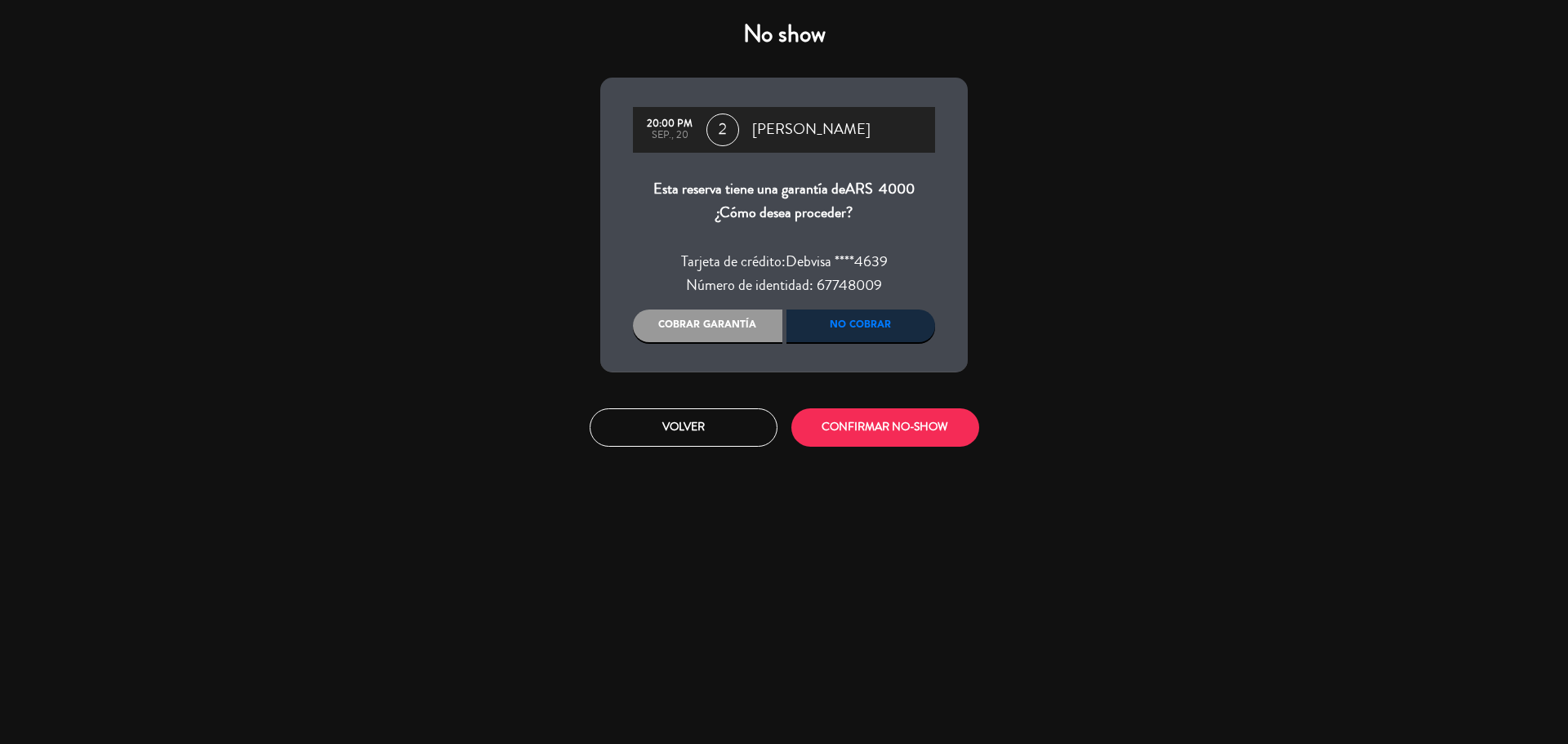
drag, startPoint x: 857, startPoint y: 332, endPoint x: 782, endPoint y: 327, distance: 75.2
click at [856, 332] on div "No cobrar" at bounding box center [861, 326] width 149 height 33
click at [730, 317] on div "Cobrar garantía" at bounding box center [708, 326] width 149 height 33
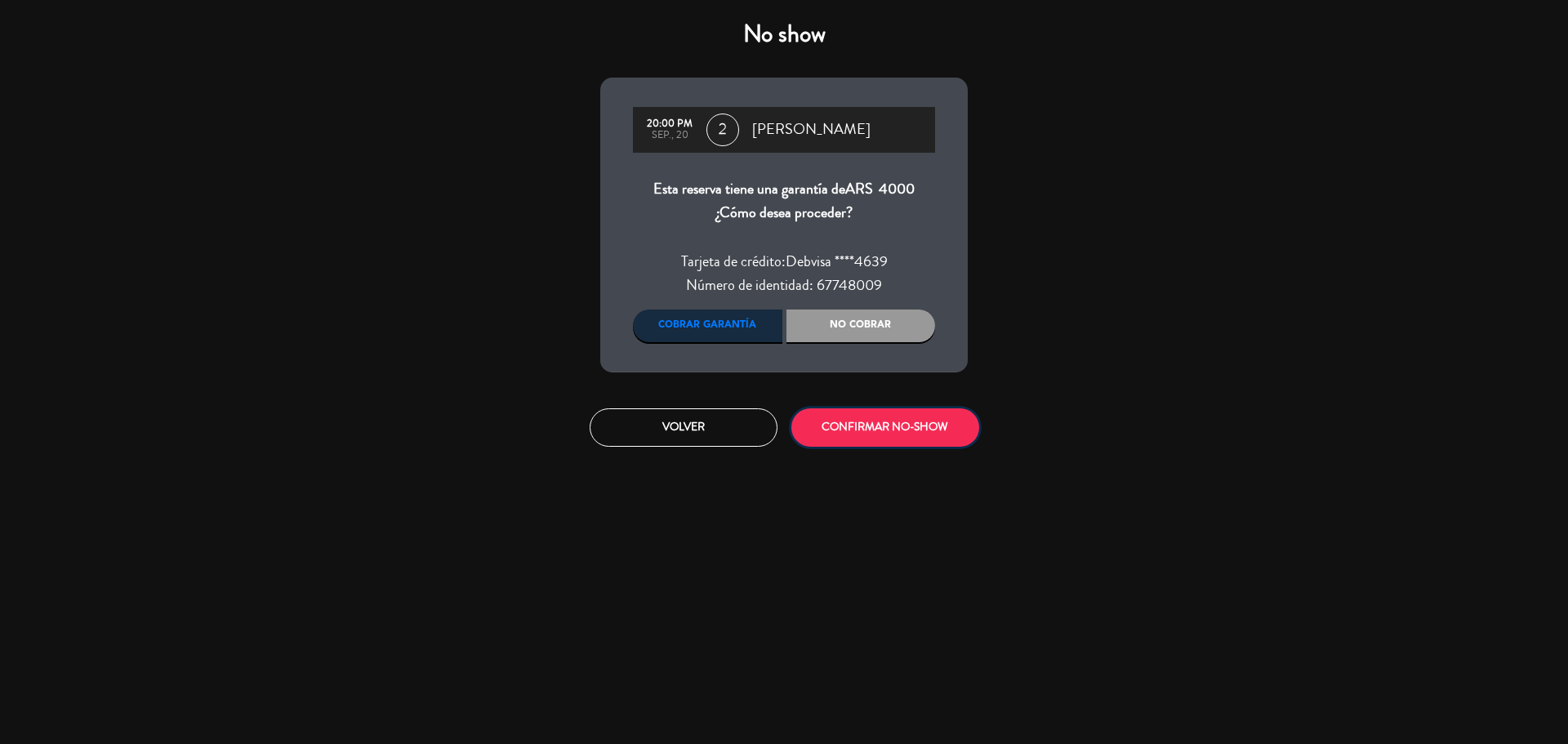
click at [865, 432] on button "CONFIRMAR NO-SHOW" at bounding box center [885, 427] width 188 height 39
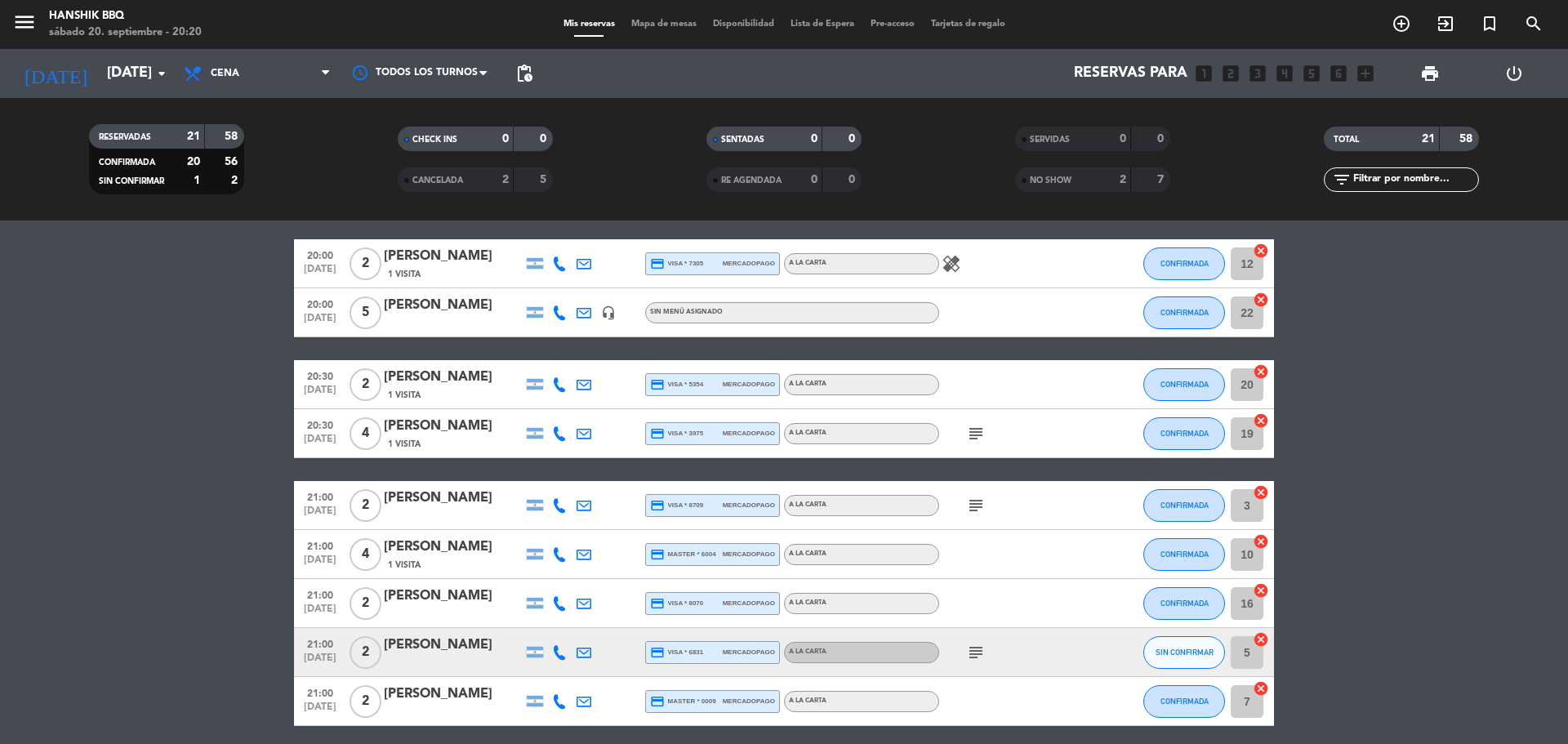
scroll to position [163, 0]
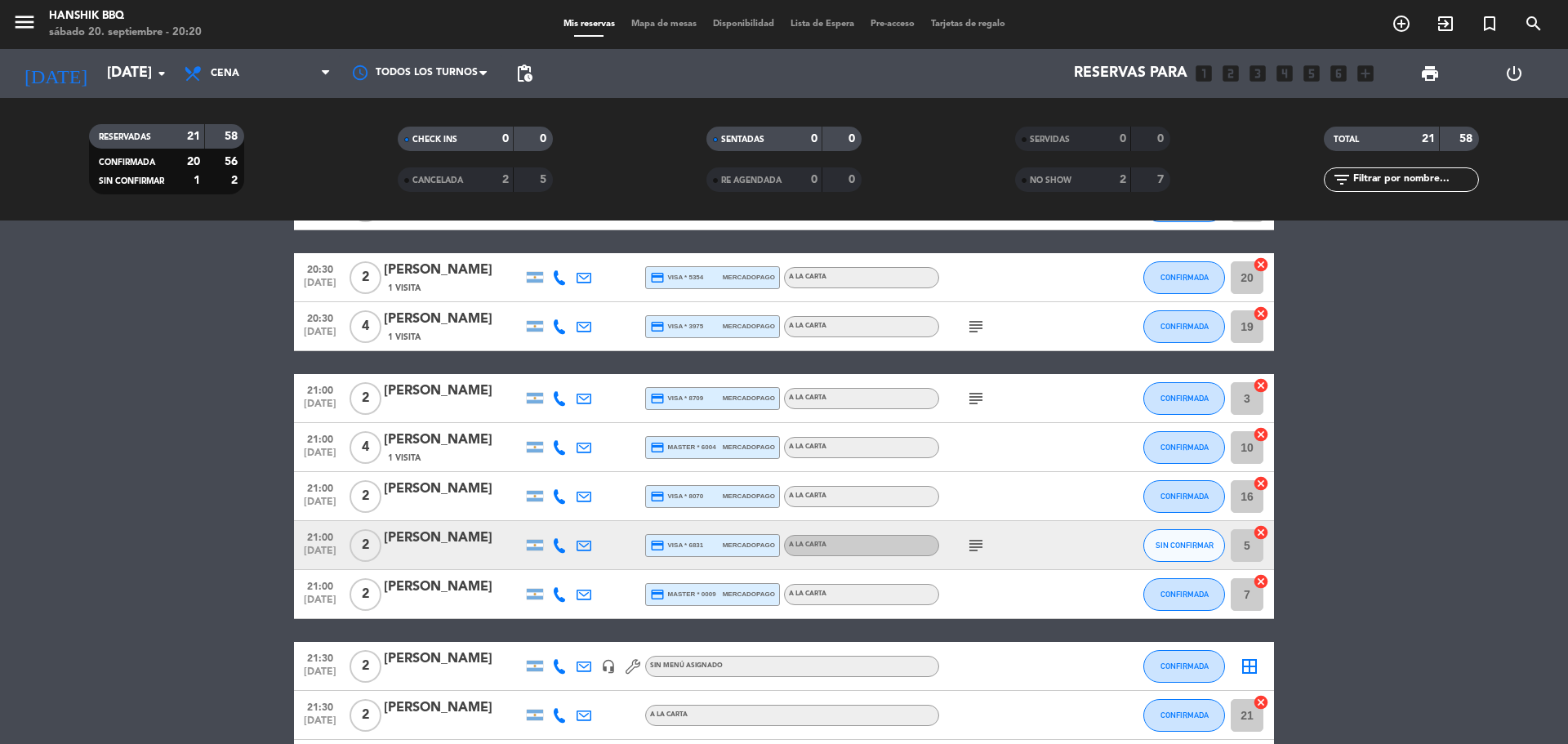
click at [571, 544] on div at bounding box center [560, 545] width 25 height 48
click at [978, 547] on icon "subject" at bounding box center [976, 545] width 20 height 20
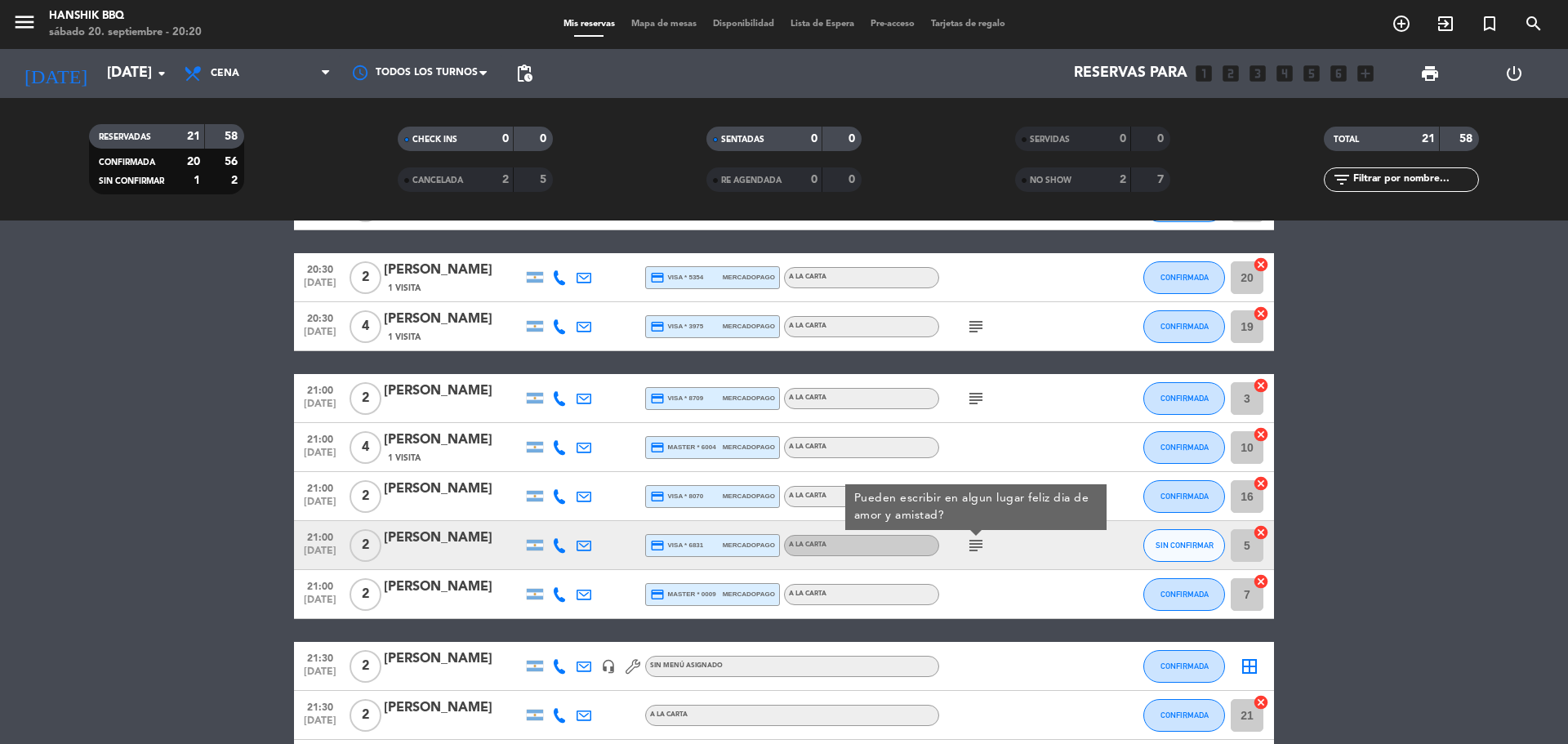
click at [556, 543] on icon at bounding box center [559, 545] width 15 height 15
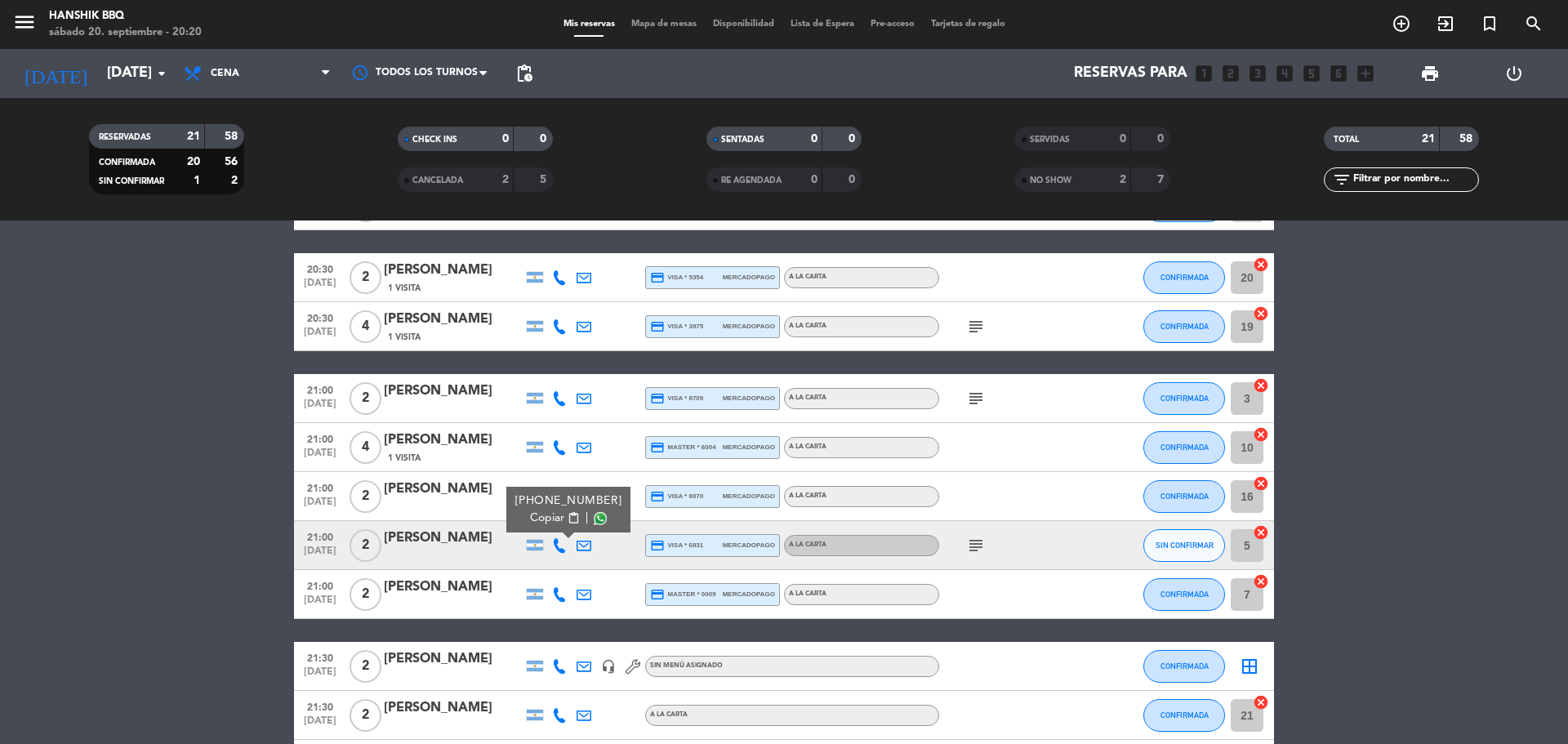
click at [594, 515] on span at bounding box center [600, 518] width 13 height 13
click at [99, 420] on bookings-row "20:00 [DATE] 2 [PERSON_NAME] 1 Visita credit_card visa * 7305 mercadopago A LA …" at bounding box center [784, 704] width 1568 height 1143
click at [1165, 546] on span "SIN CONFIRMAR" at bounding box center [1185, 545] width 58 height 9
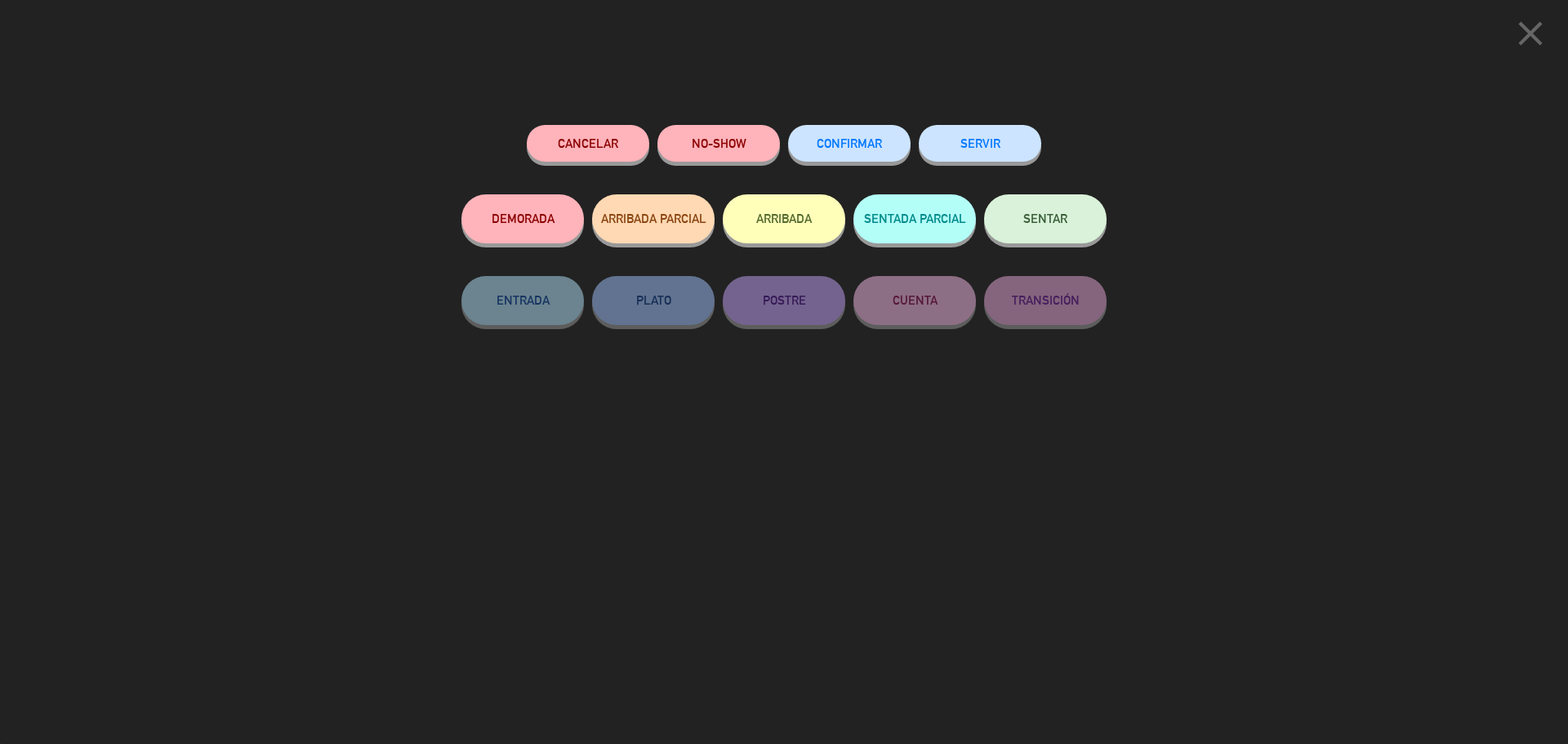
click at [851, 138] on button "CONFIRMAR" at bounding box center [849, 143] width 123 height 37
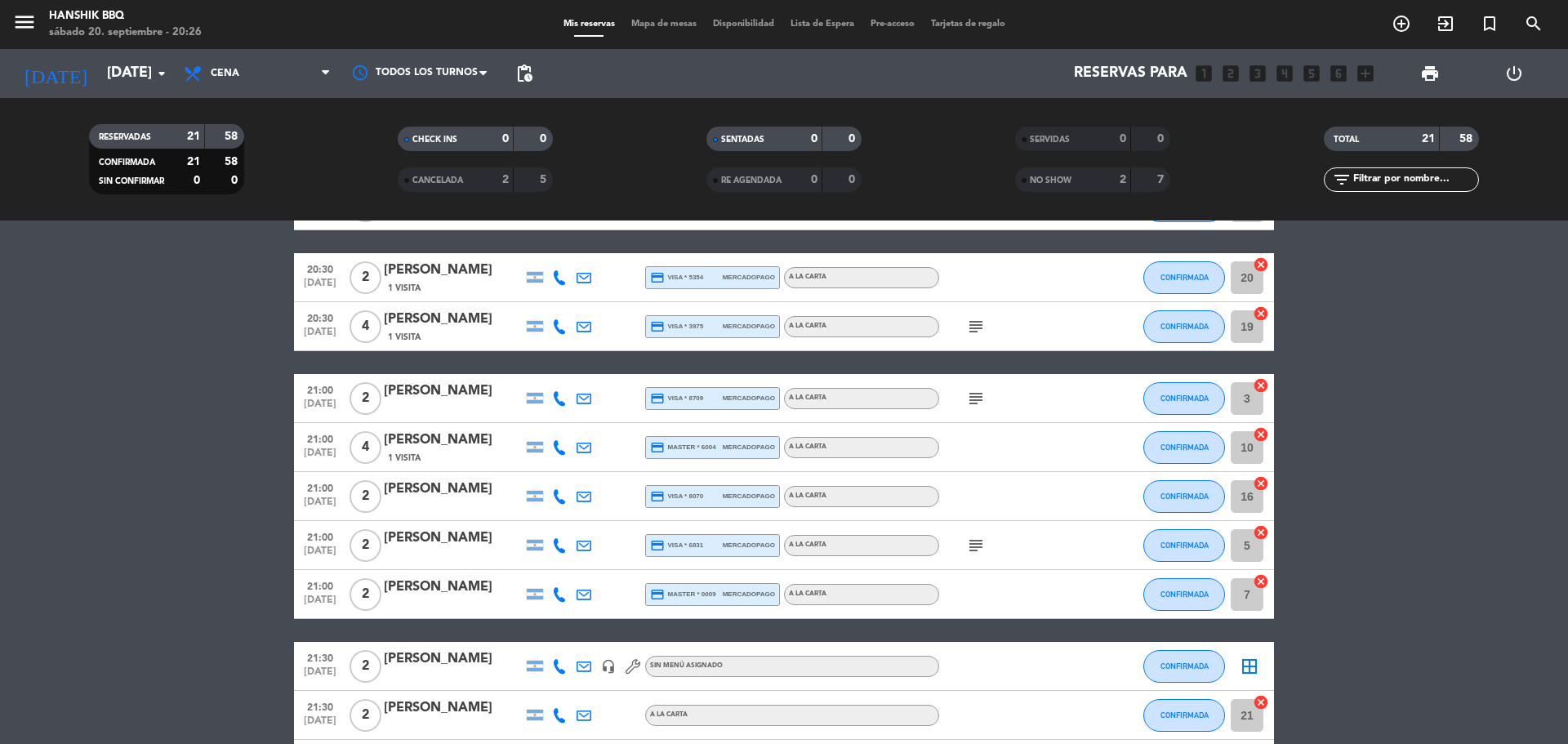
click at [0, 309] on bookings-row "20:00 [DATE] 2 [PERSON_NAME] 1 Visita credit_card visa * 7305 mercadopago A LA …" at bounding box center [784, 704] width 1568 height 1143
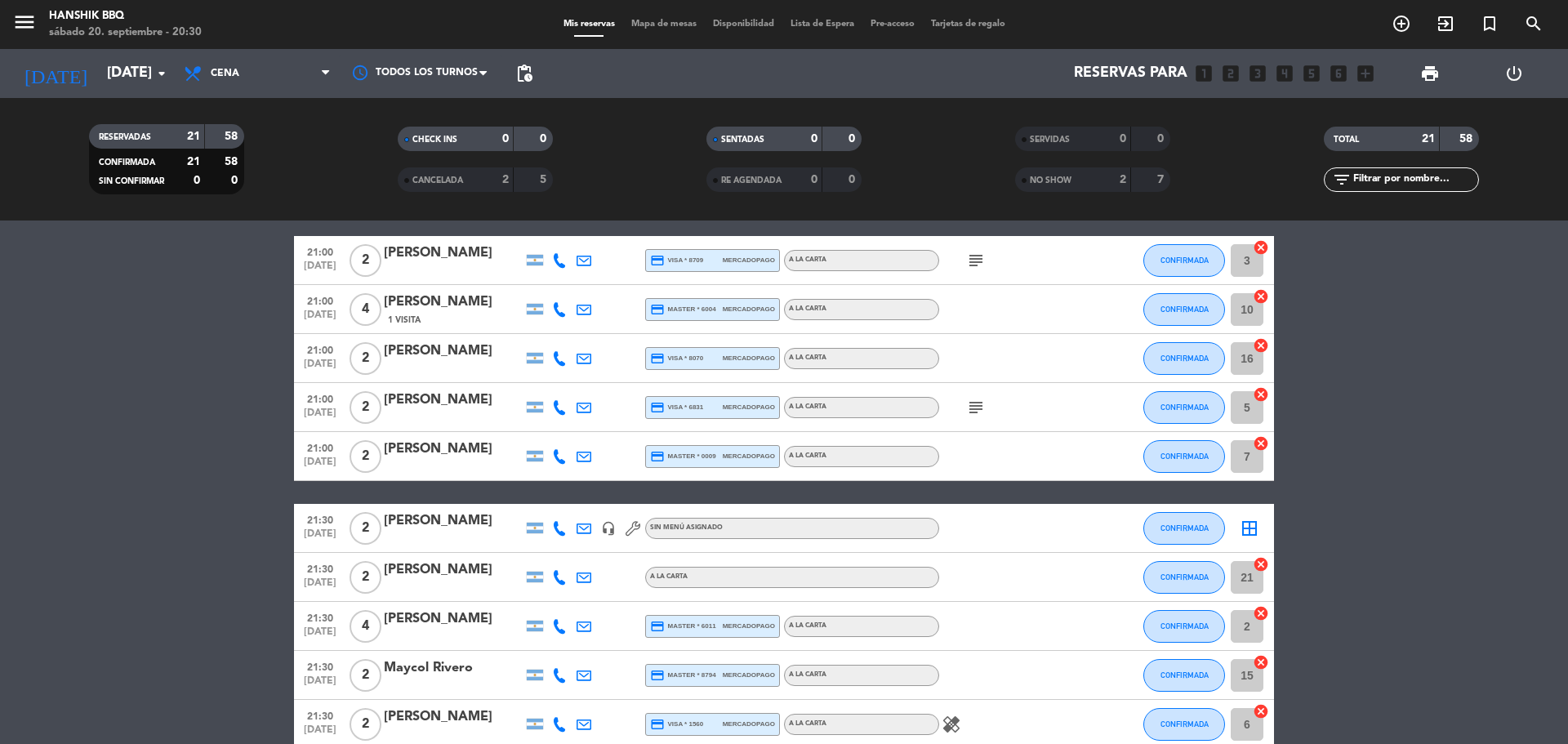
scroll to position [287, 0]
